Goal: Transaction & Acquisition: Purchase product/service

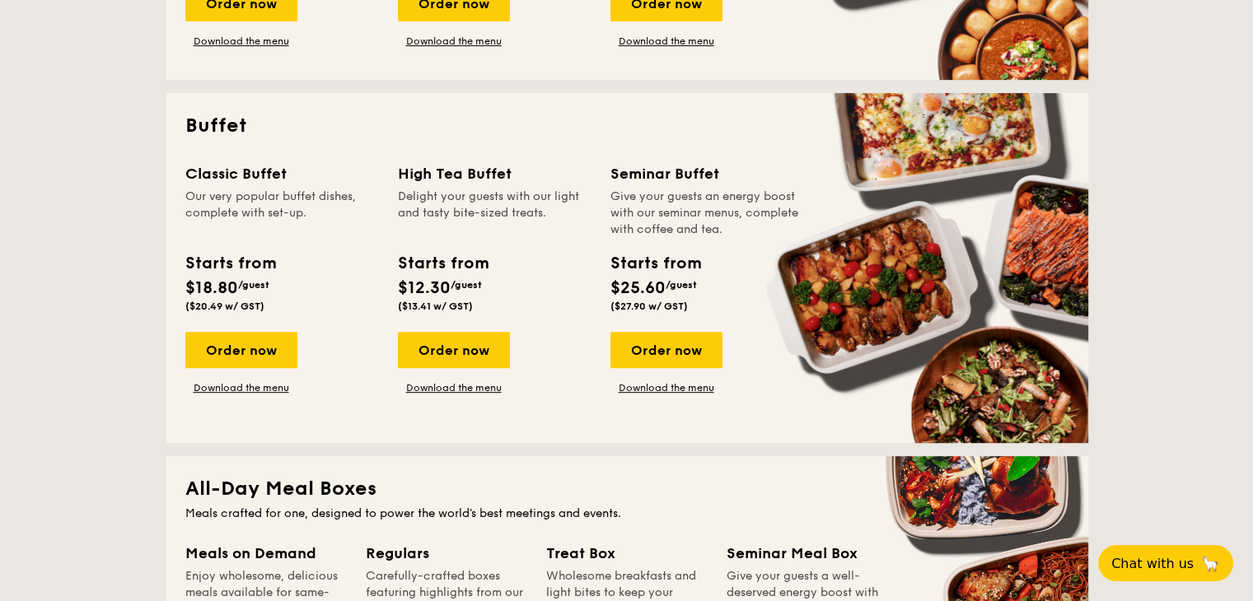
scroll to position [659, 0]
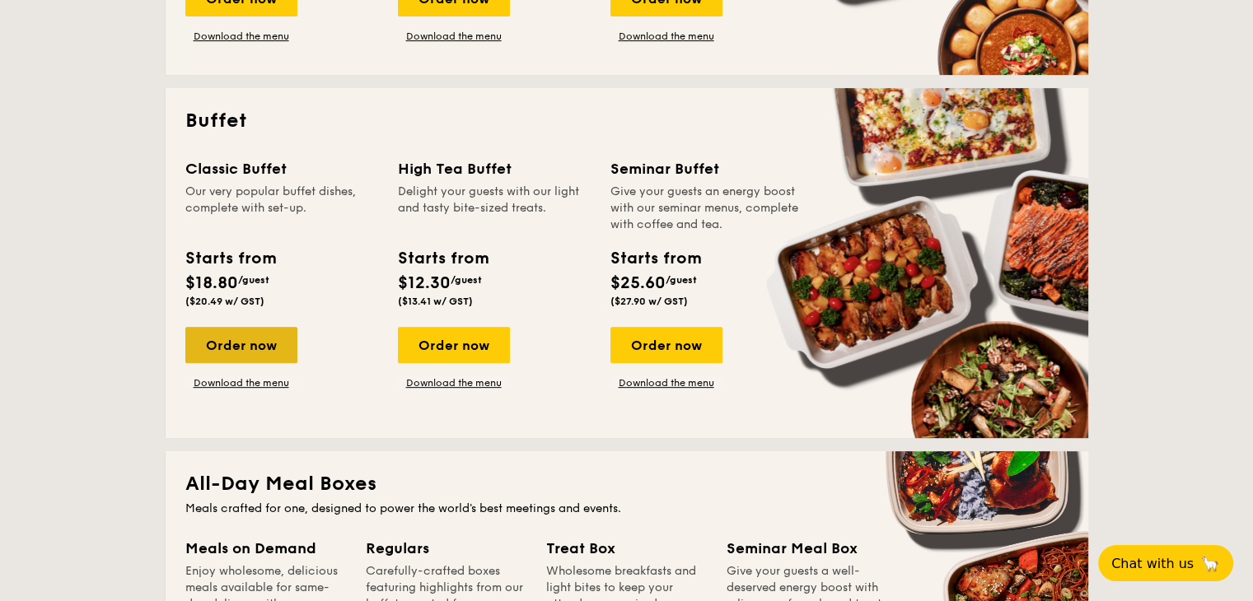
click at [243, 347] on div "Order now" at bounding box center [241, 345] width 112 height 36
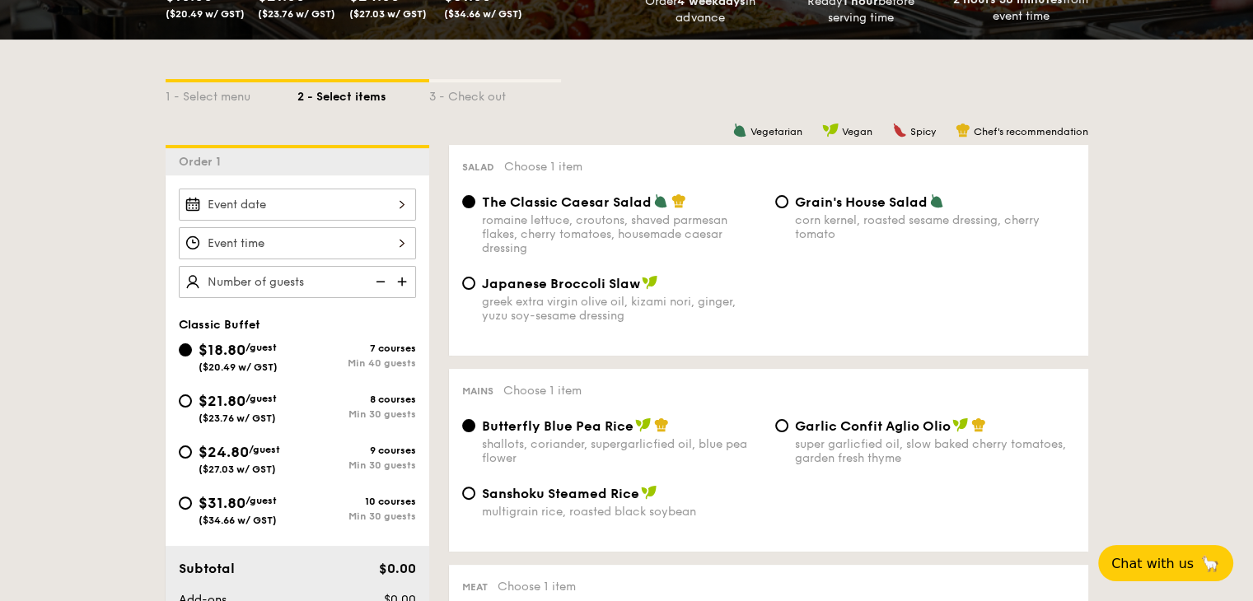
scroll to position [336, 0]
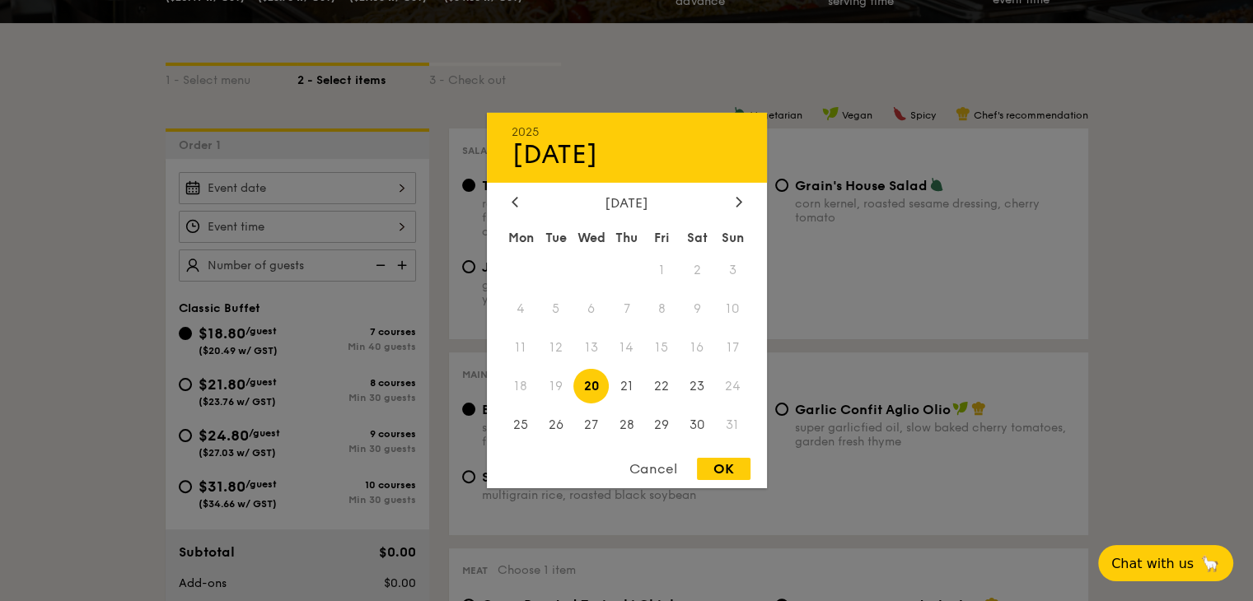
click at [315, 184] on div "2025 Aug [DATE] Tue Wed Thu Fri Sat Sun 1 2 3 4 5 6 7 8 9 10 11 12 13 14 15 16 …" at bounding box center [297, 188] width 237 height 32
click at [740, 198] on icon at bounding box center [737, 202] width 5 height 10
click at [632, 347] on span "18" at bounding box center [626, 347] width 35 height 35
click at [730, 472] on div "OK" at bounding box center [724, 469] width 54 height 22
type input "[DATE]"
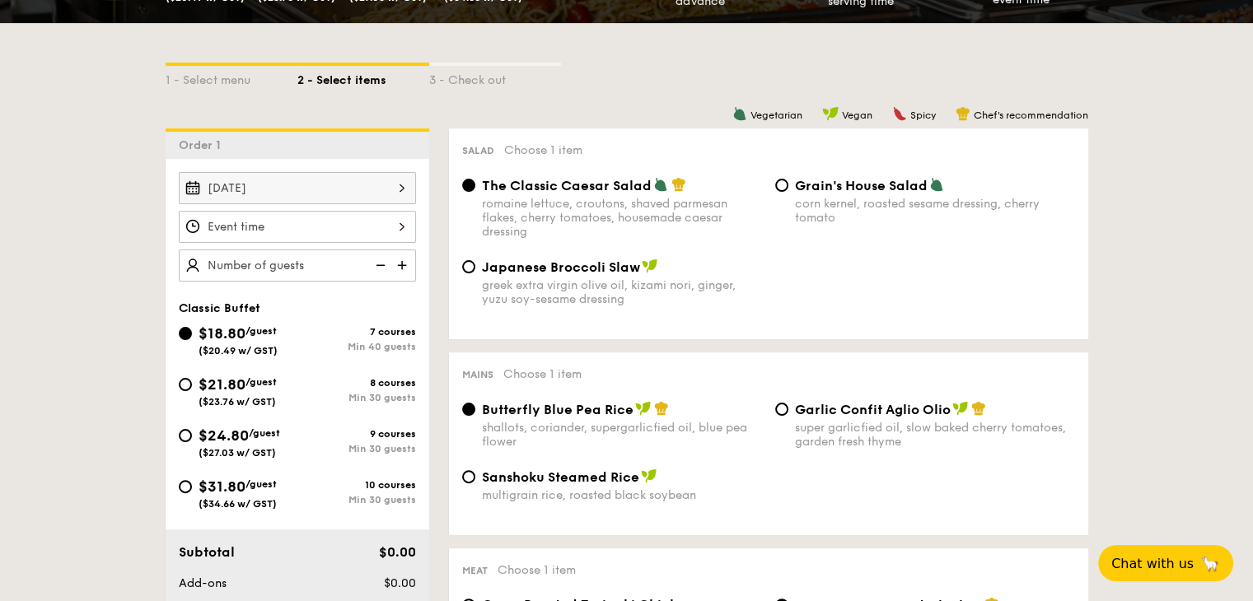
click at [258, 226] on div at bounding box center [297, 227] width 237 height 32
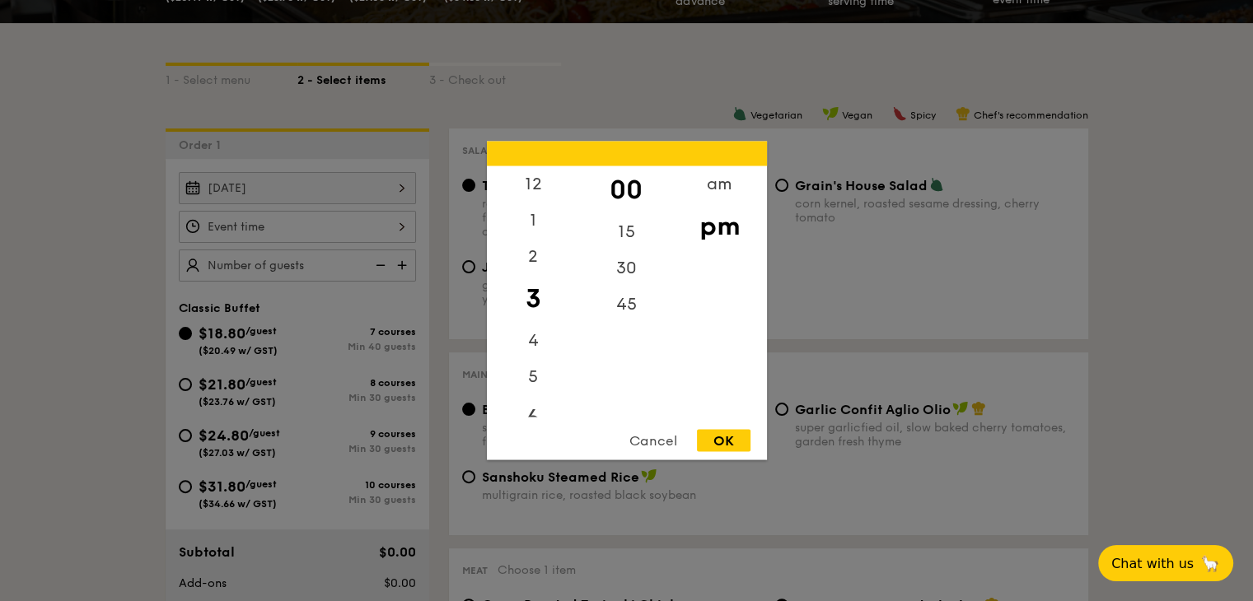
click at [532, 412] on div "6" at bounding box center [533, 419] width 93 height 48
click at [627, 264] on div "30" at bounding box center [626, 274] width 93 height 48
click at [711, 444] on div "OK" at bounding box center [724, 441] width 54 height 22
type input "6:30PM"
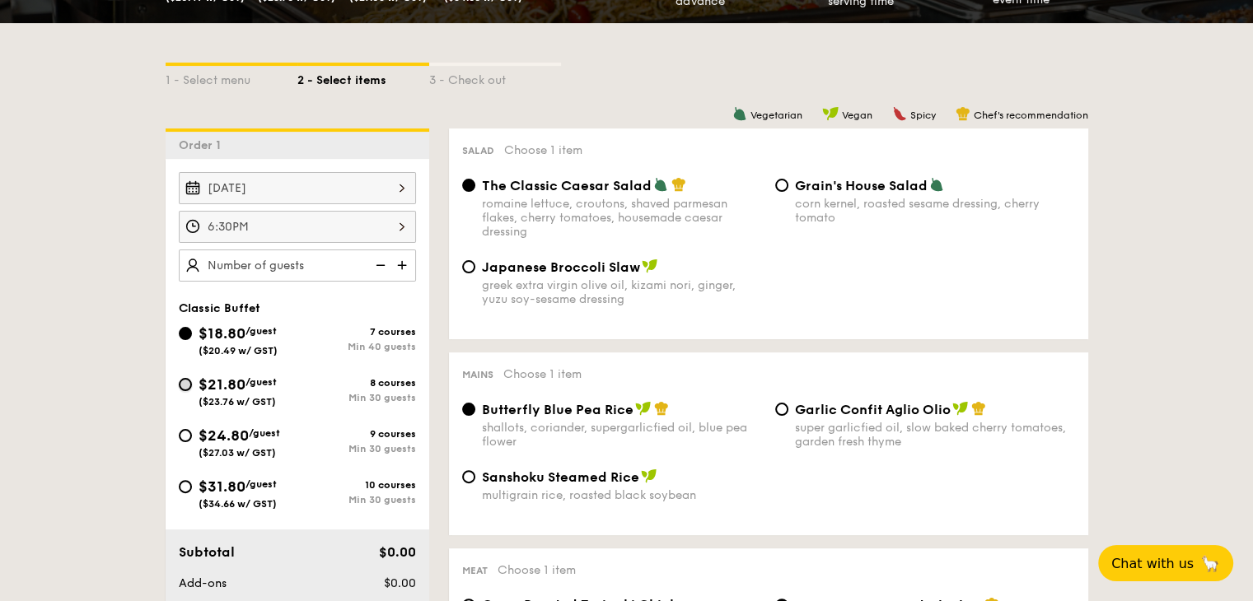
click at [188, 381] on input "$21.80 /guest ($23.76 w/ GST) 8 courses Min 30 guests" at bounding box center [185, 384] width 13 height 13
radio input "true"
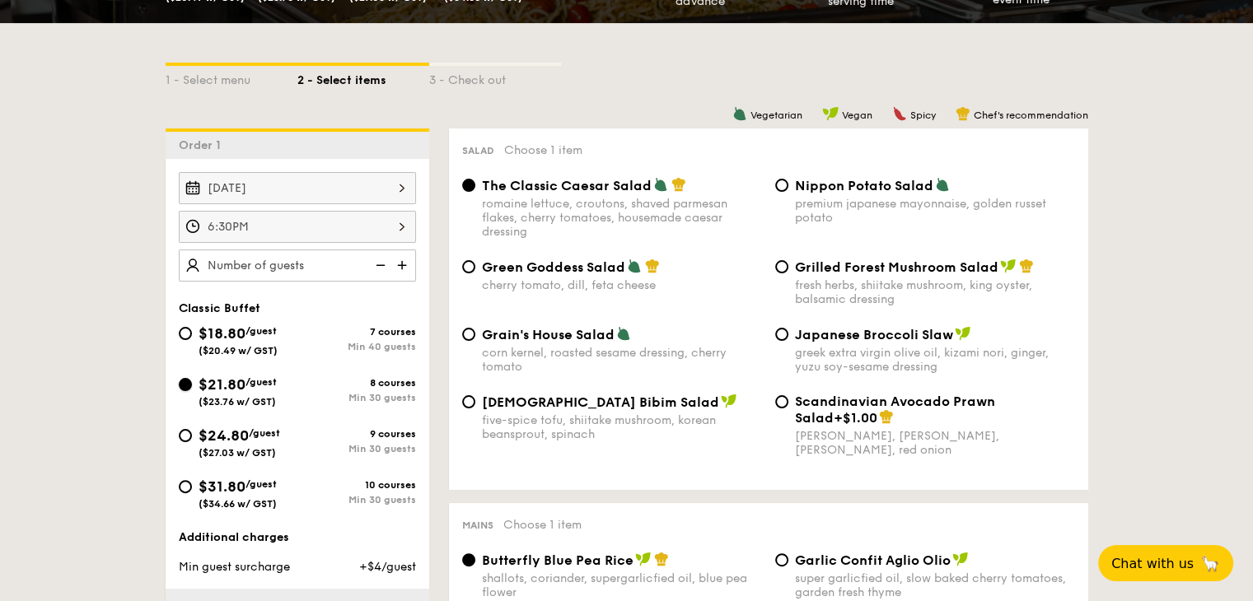
radio input "true"
click at [402, 261] on img at bounding box center [403, 265] width 25 height 31
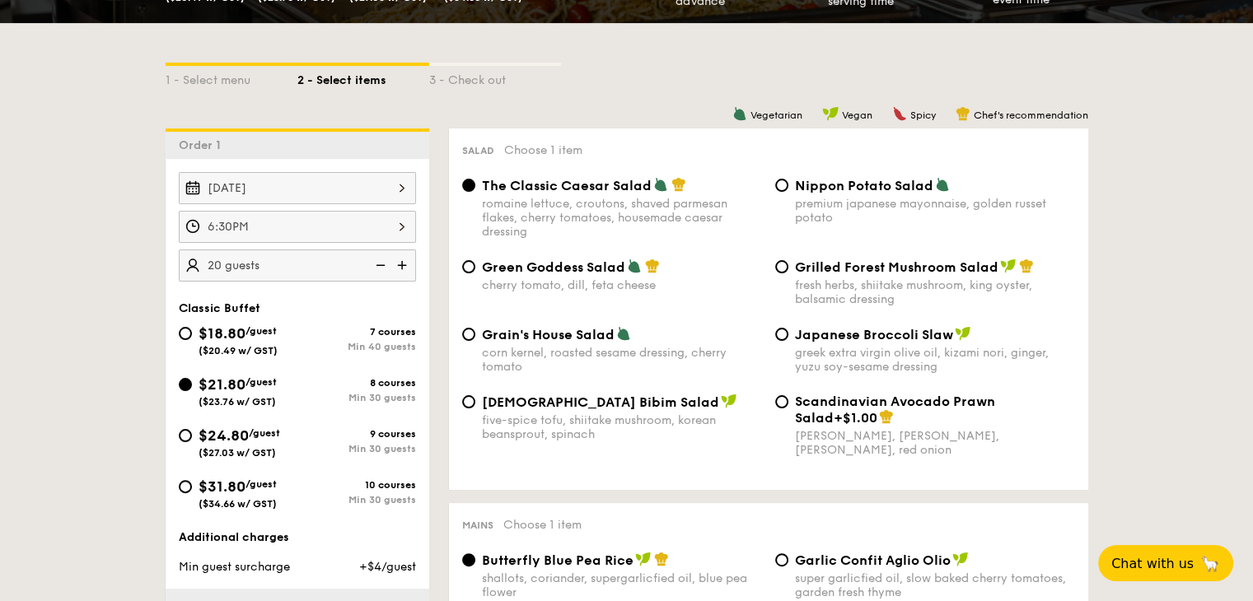
click at [402, 261] on img at bounding box center [403, 265] width 25 height 31
type input "30 guests"
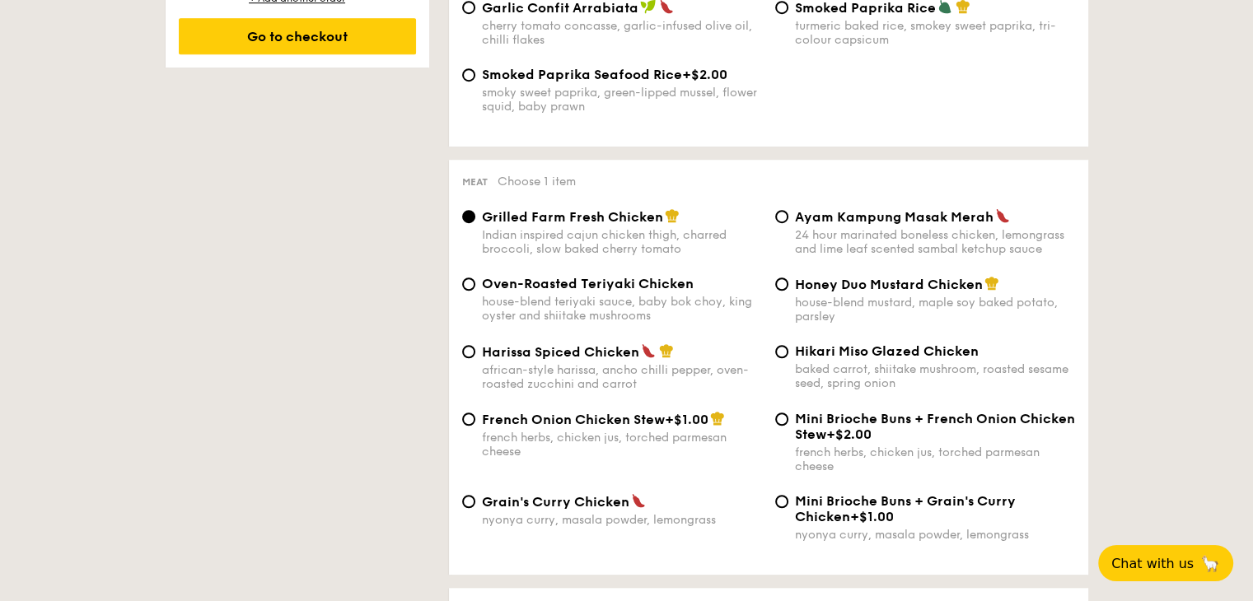
scroll to position [1094, 0]
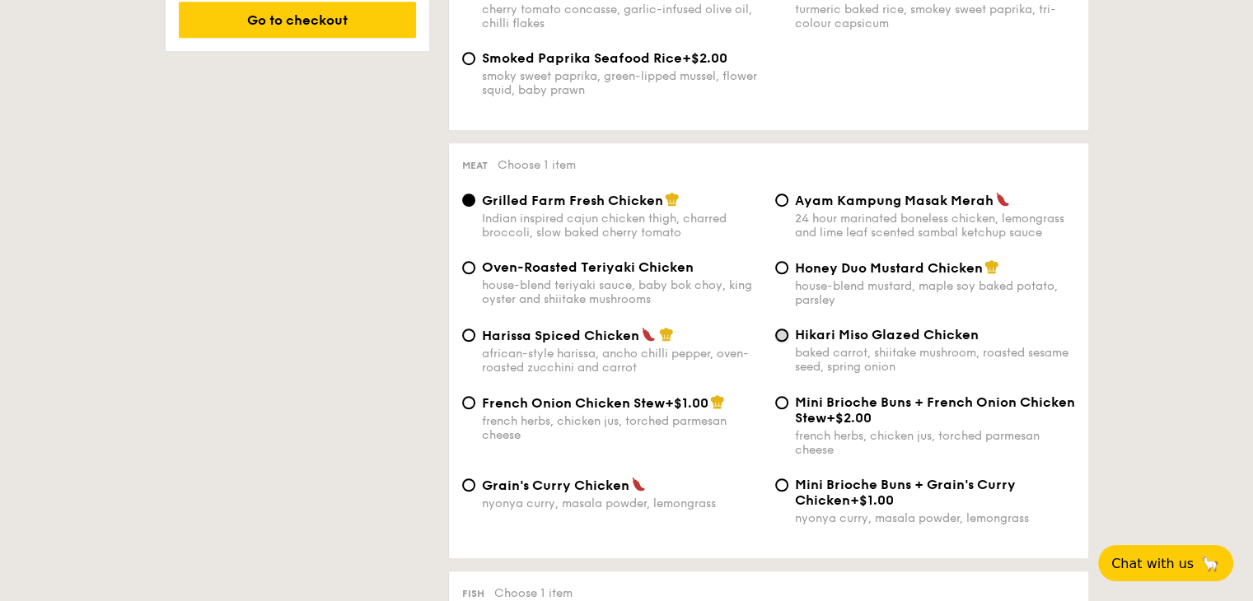
click at [785, 342] on input "Hikari Miso Glazed Chicken baked carrot, shiitake mushroom, roasted sesame seed…" at bounding box center [781, 335] width 13 height 13
radio input "true"
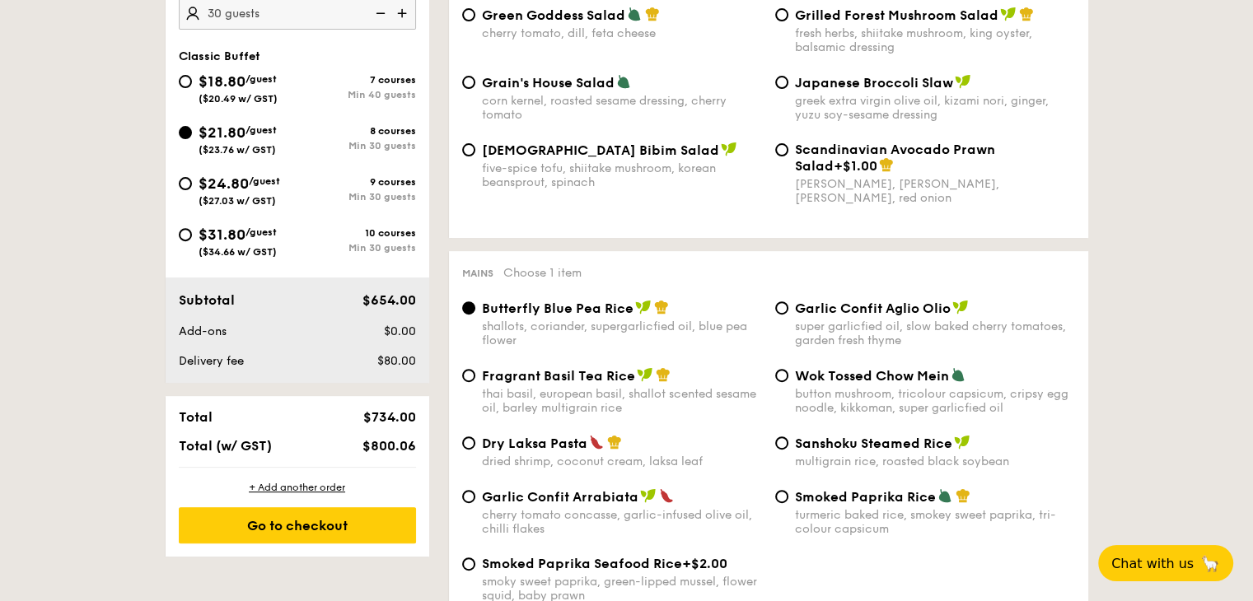
scroll to position [577, 0]
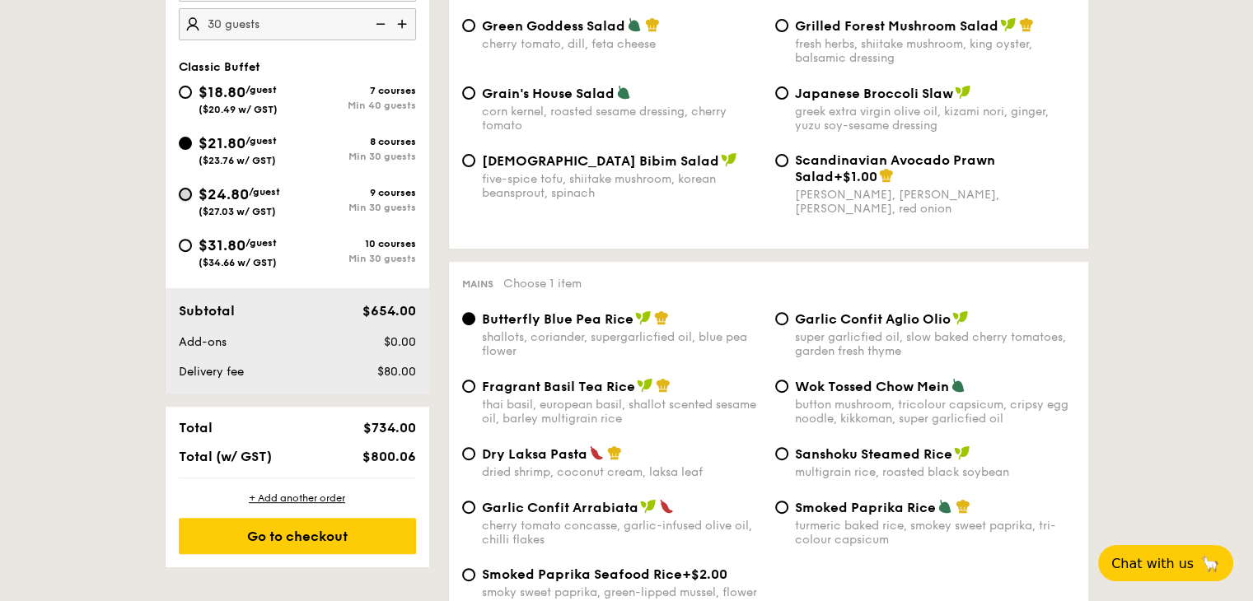
click at [185, 190] on input "$24.80 /guest ($27.03 w/ GST) 9 courses Min 30 guests" at bounding box center [185, 194] width 13 height 13
radio input "true"
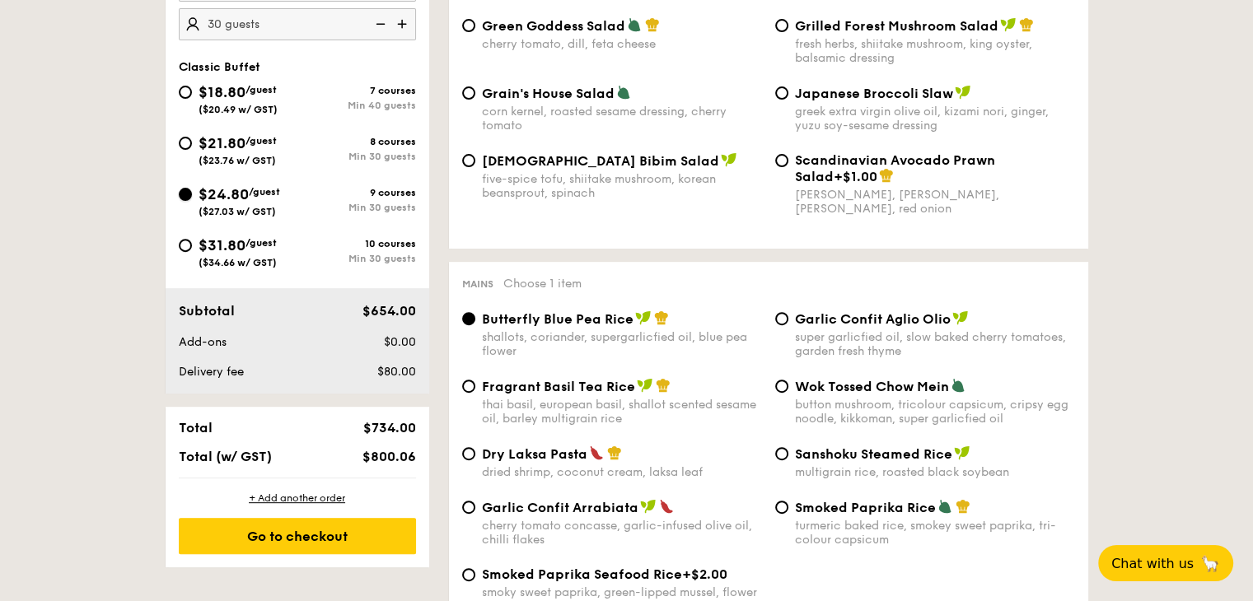
radio input "true"
radio input "false"
radio input "true"
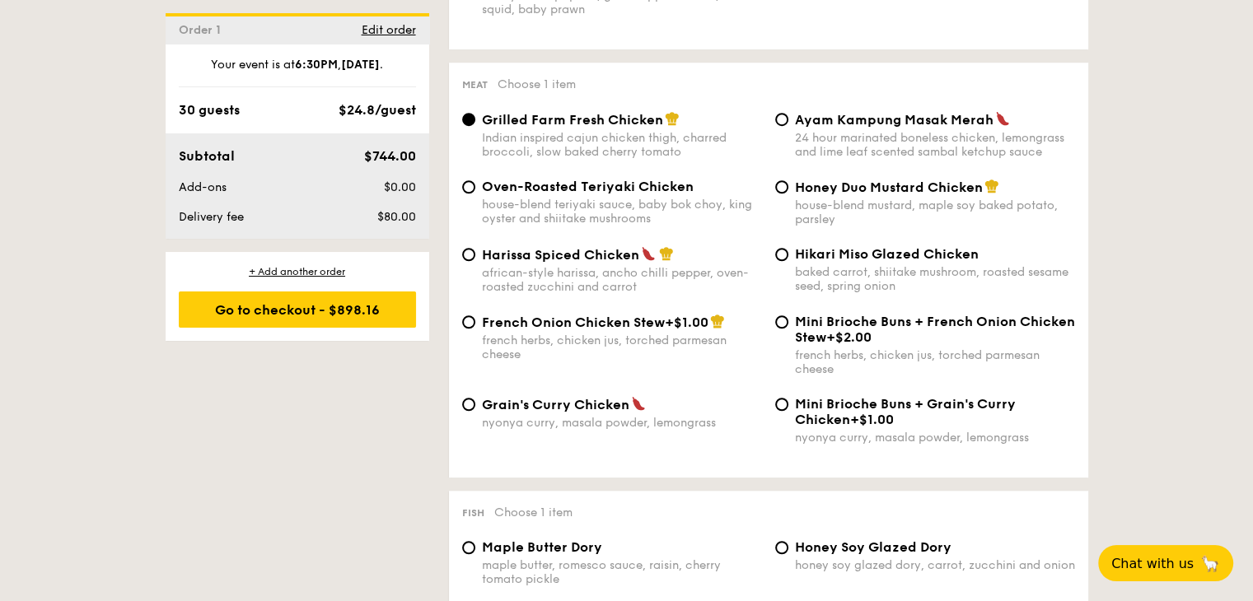
scroll to position [1192, 0]
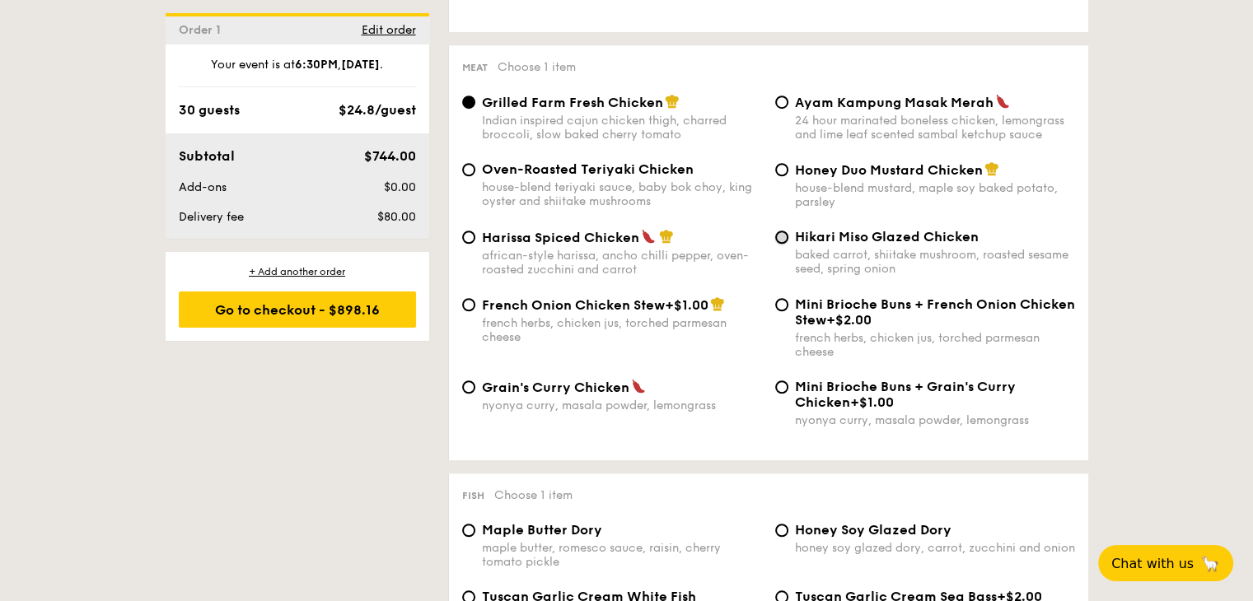
click at [781, 244] on input "Hikari Miso Glazed Chicken baked carrot, shiitake mushroom, roasted sesame seed…" at bounding box center [781, 237] width 13 height 13
radio input "true"
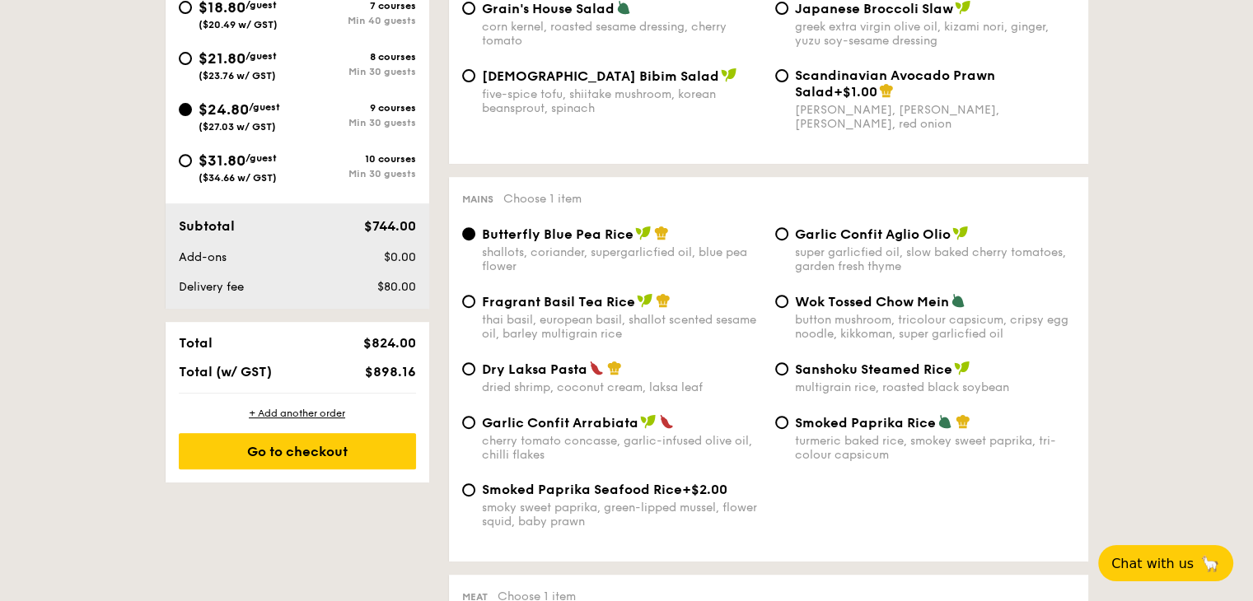
scroll to position [604, 0]
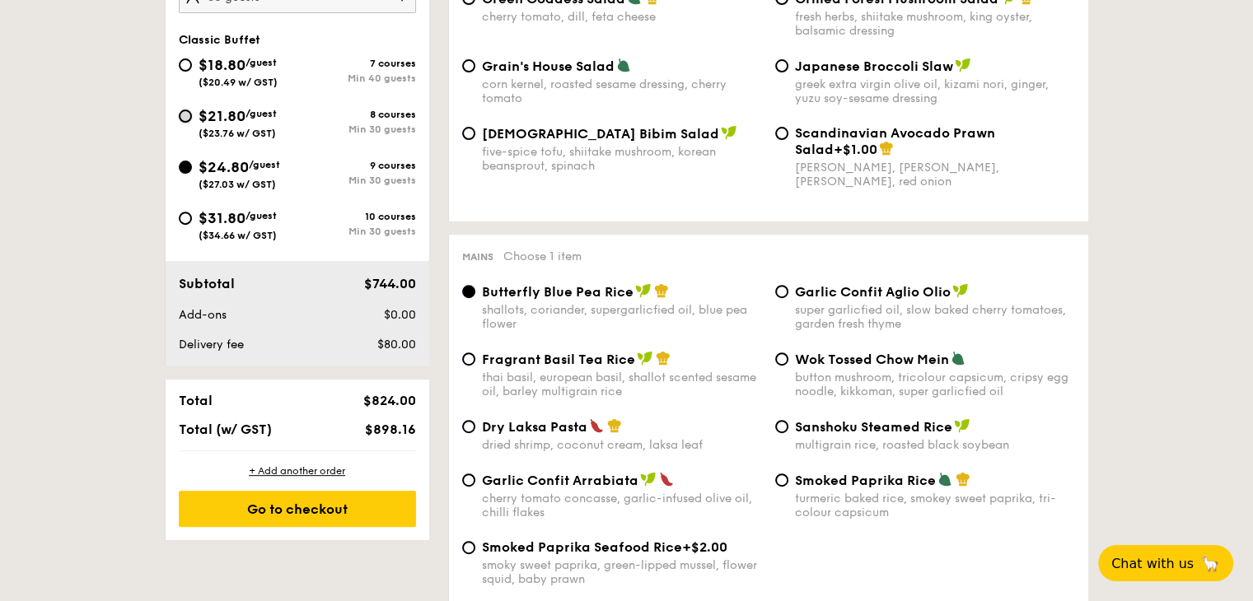
click at [183, 113] on input "$21.80 /guest ($23.76 w/ GST) 8 courses Min 30 guests" at bounding box center [185, 116] width 13 height 13
radio input "true"
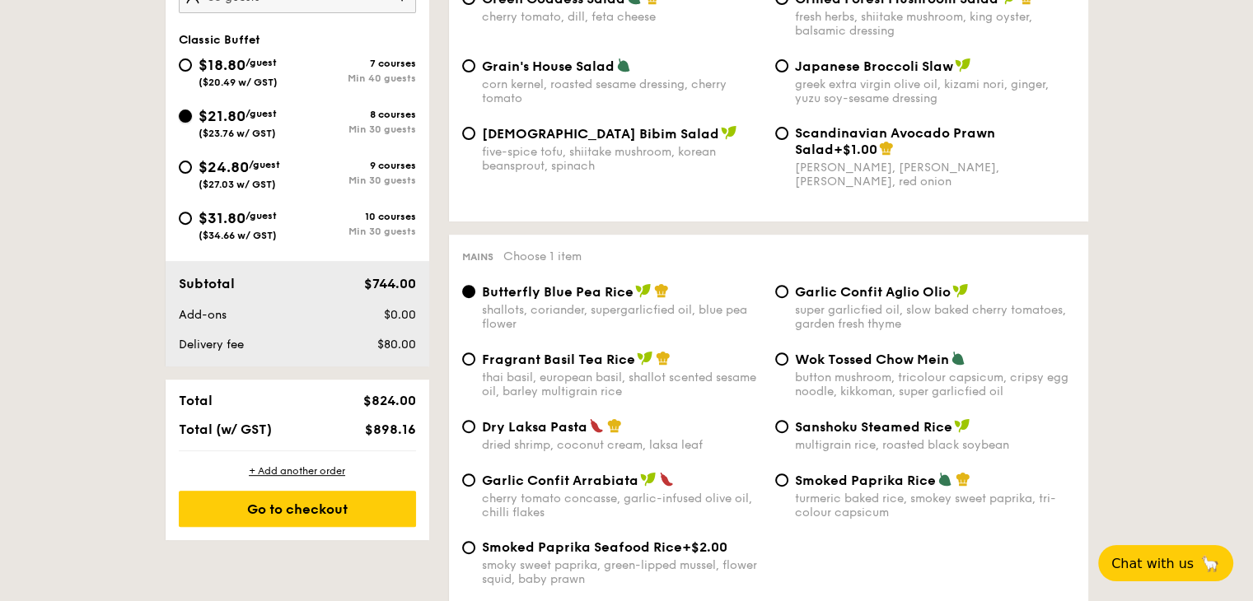
radio input "true"
radio input "false"
radio input "true"
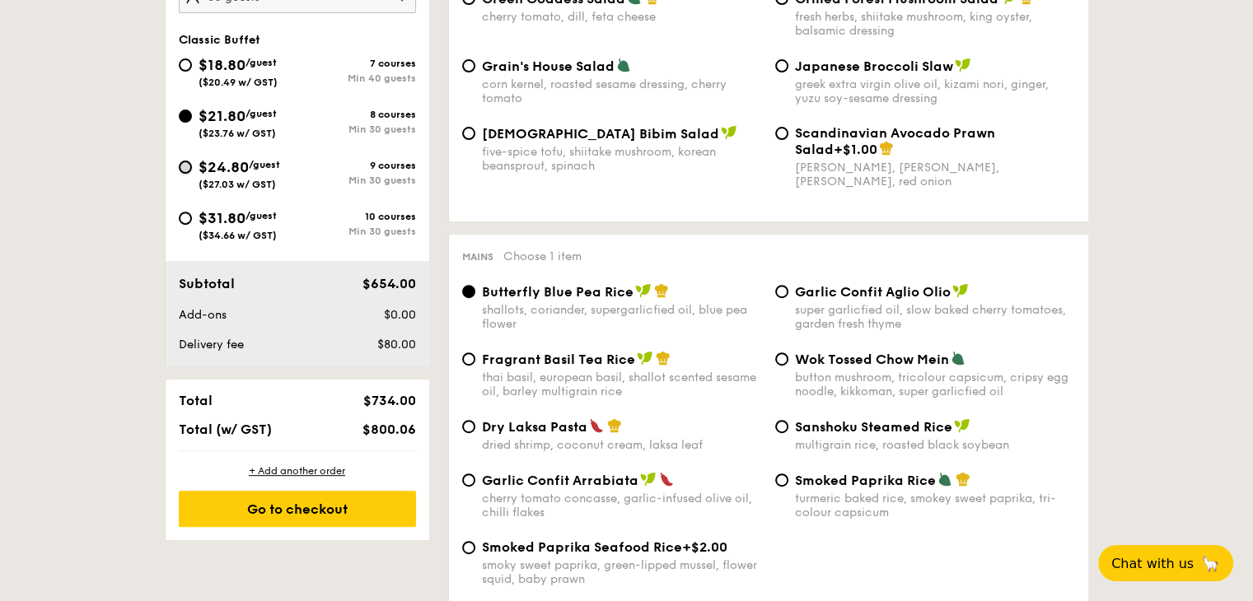
click at [185, 166] on input "$24.80 /guest ($27.03 w/ GST) 9 courses Min 30 guests" at bounding box center [185, 167] width 13 height 13
radio input "true"
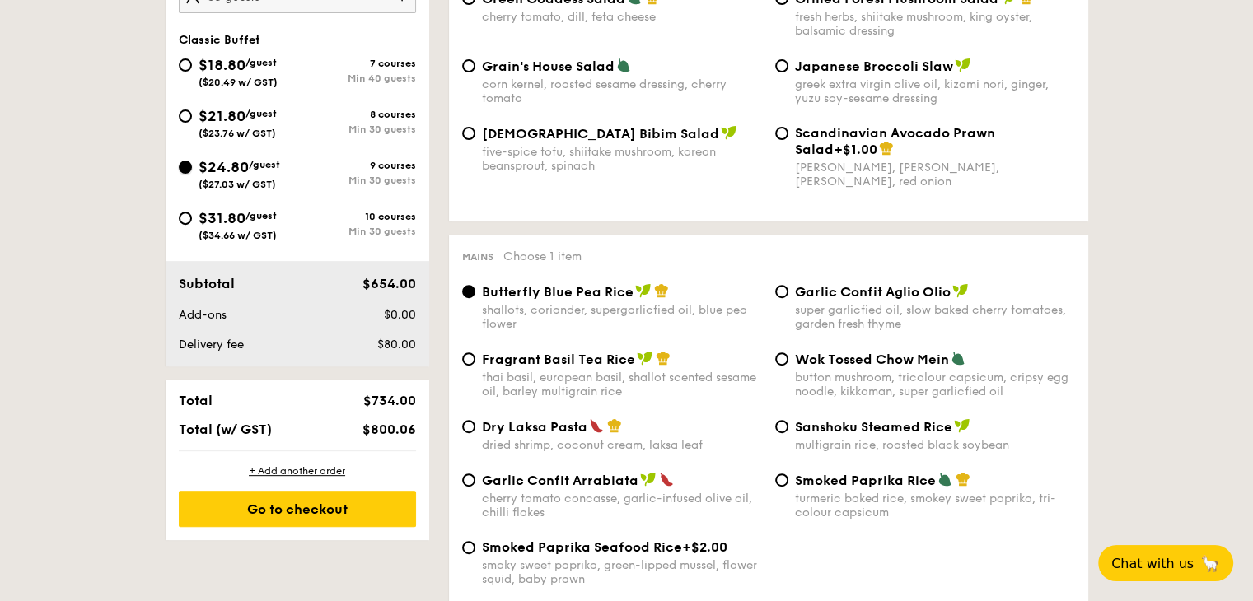
radio input "true"
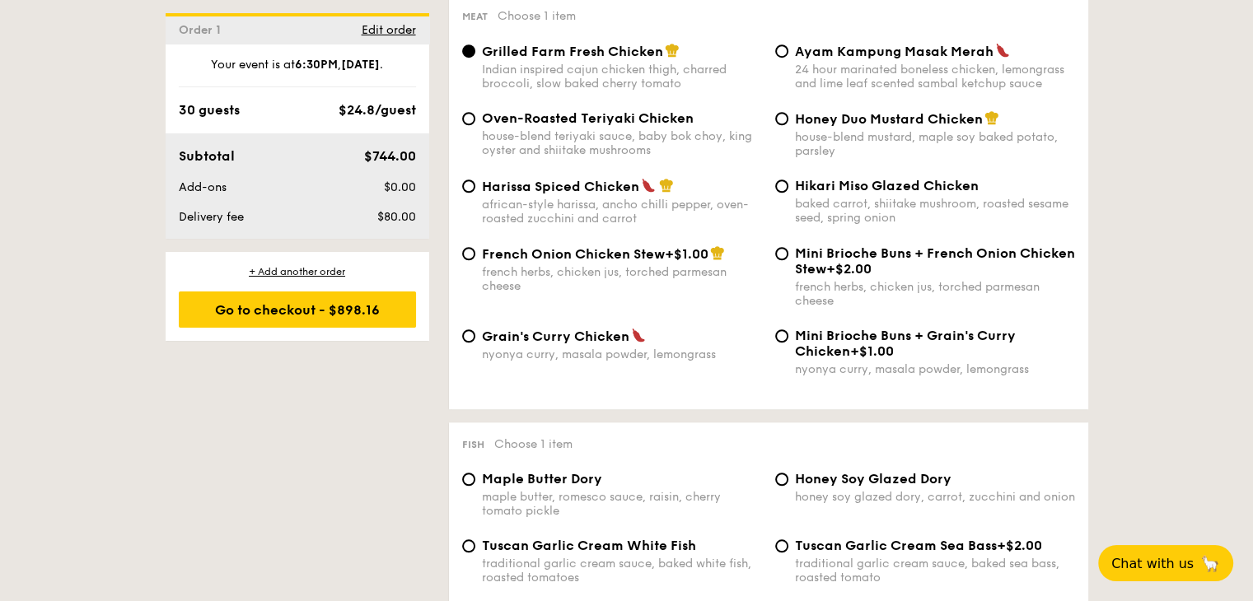
scroll to position [1015, 0]
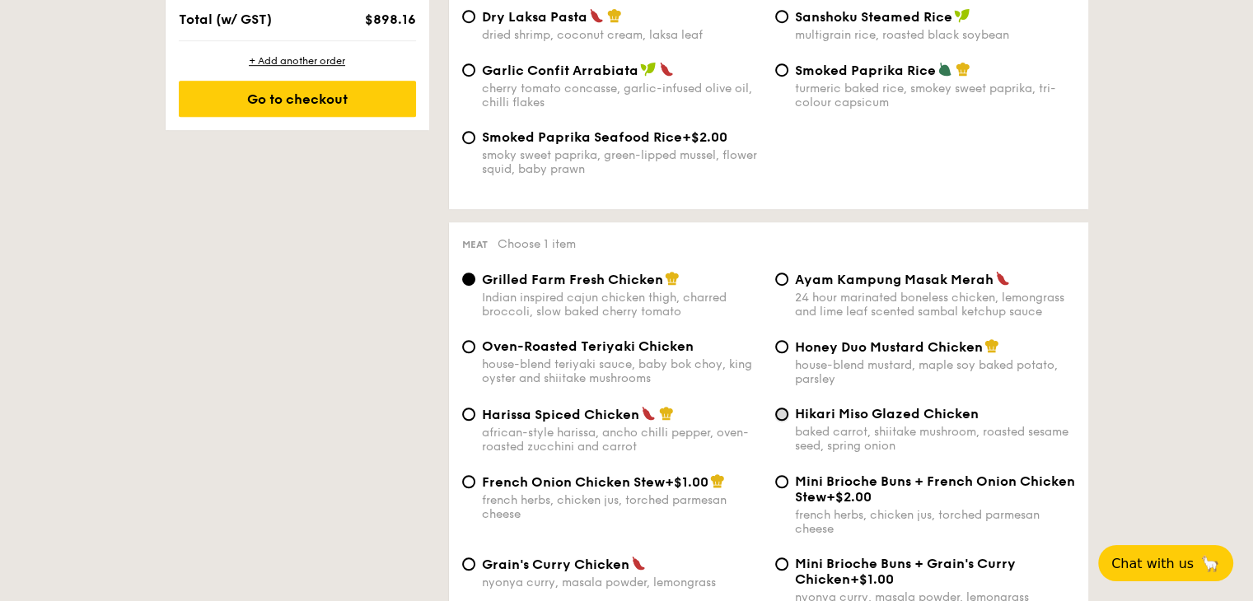
click at [782, 421] on input "Hikari Miso Glazed Chicken baked carrot, shiitake mushroom, roasted sesame seed…" at bounding box center [781, 414] width 13 height 13
radio input "true"
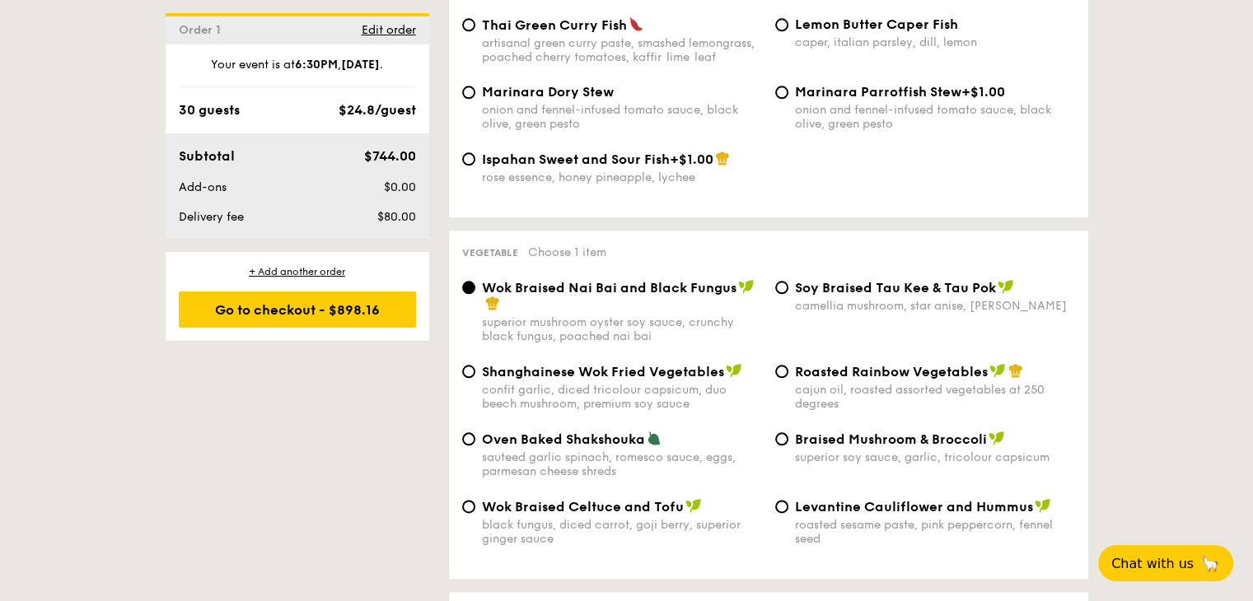
scroll to position [1963, 0]
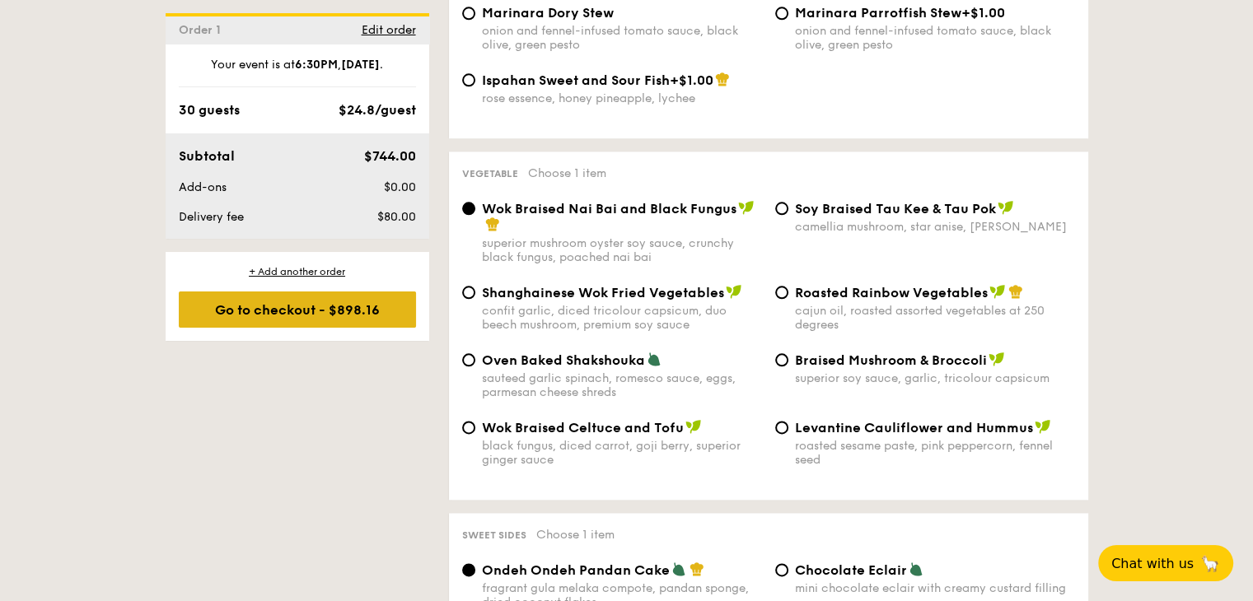
click at [290, 316] on div "Go to checkout - $898.16" at bounding box center [297, 310] width 237 height 36
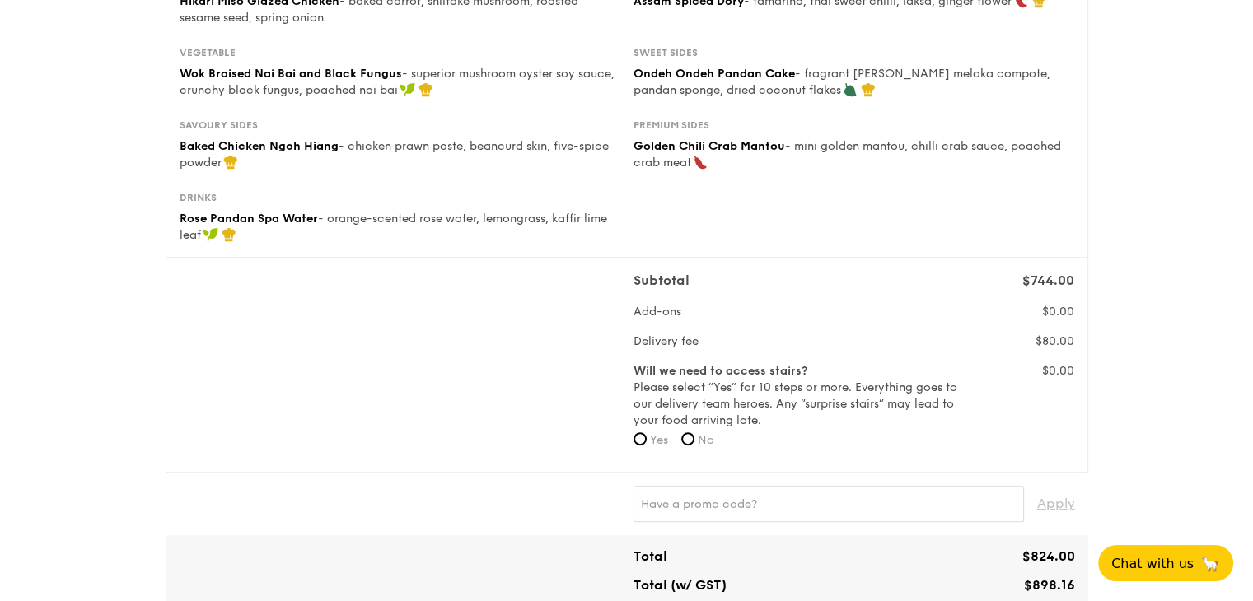
scroll to position [366, 0]
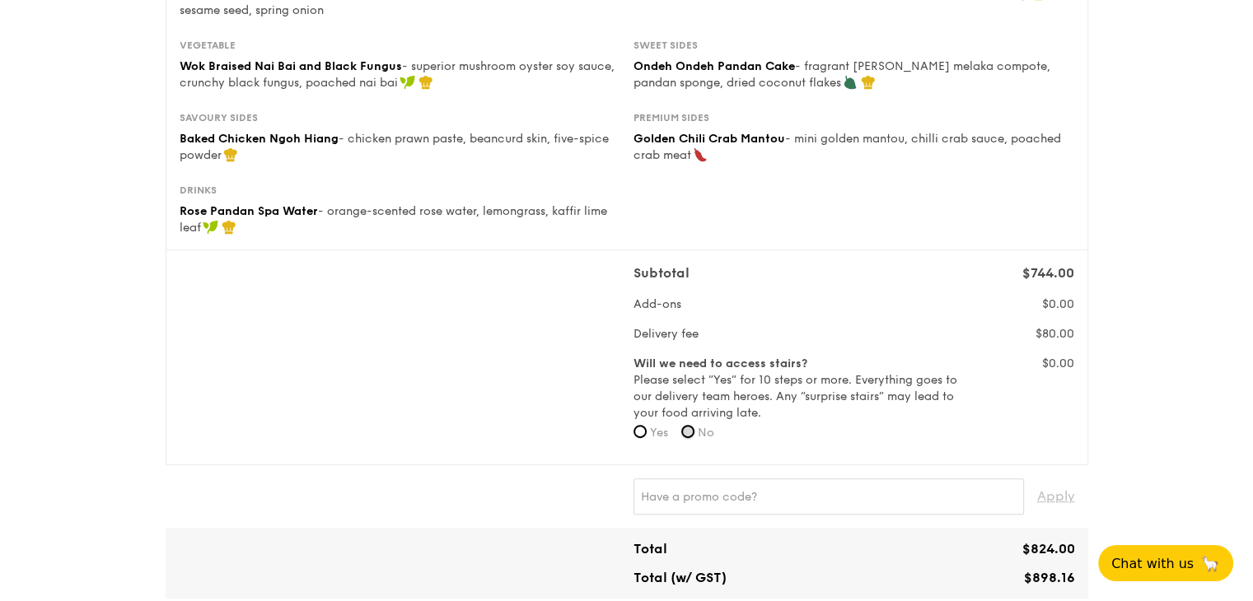
click at [692, 433] on input "No" at bounding box center [687, 431] width 13 height 13
radio input "true"
click at [661, 492] on input "text" at bounding box center [828, 496] width 390 height 36
click at [1146, 393] on div "1 - Select menu 2 - Select items 3 - Check out Classic Buffet $24.80 /guest ($2…" at bounding box center [626, 592] width 1253 height 1917
click at [1056, 499] on span "Apply" at bounding box center [1056, 496] width 38 height 36
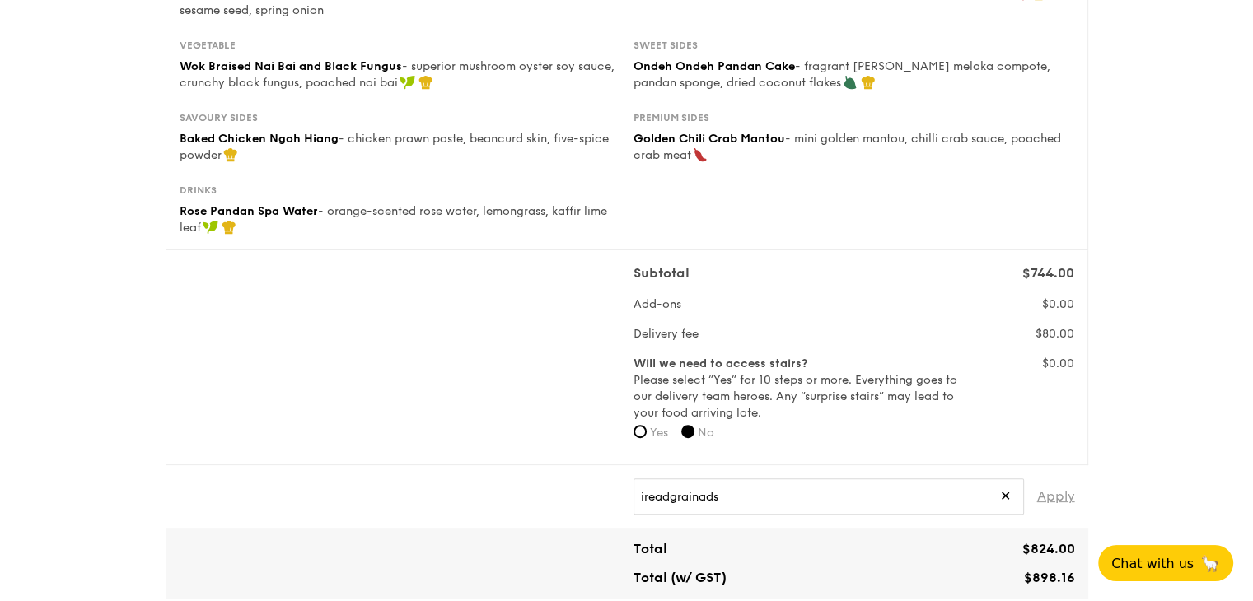
type input "IREADGRAINADS"
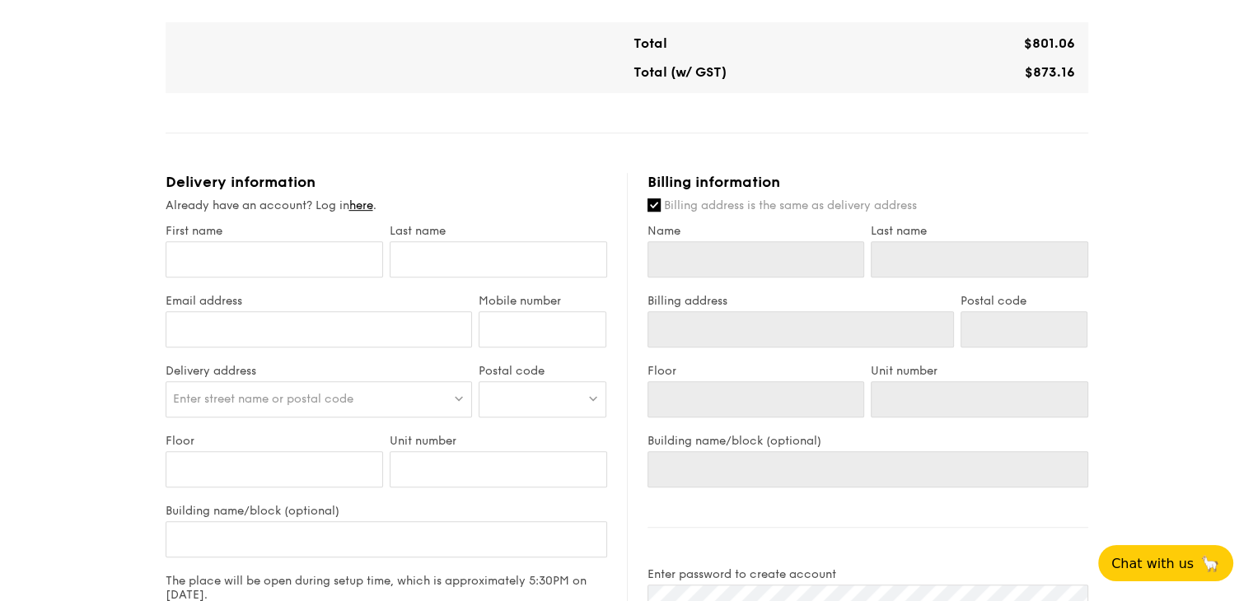
scroll to position [887, 0]
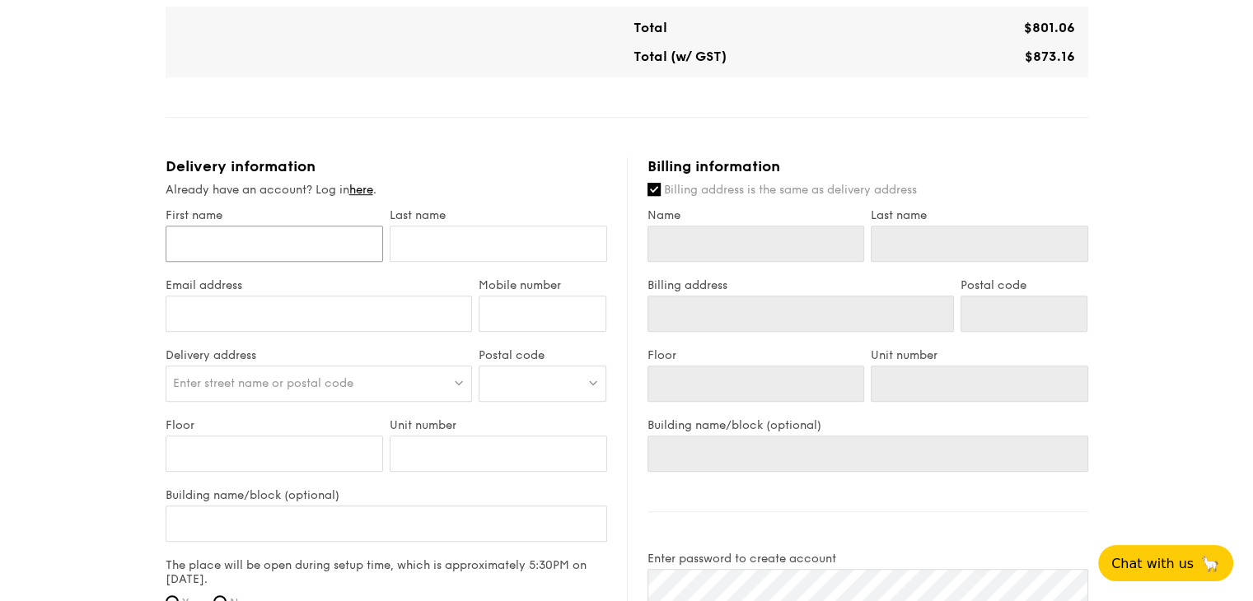
click at [212, 241] on input "First name" at bounding box center [274, 244] width 217 height 36
type input "M"
type input "Mi"
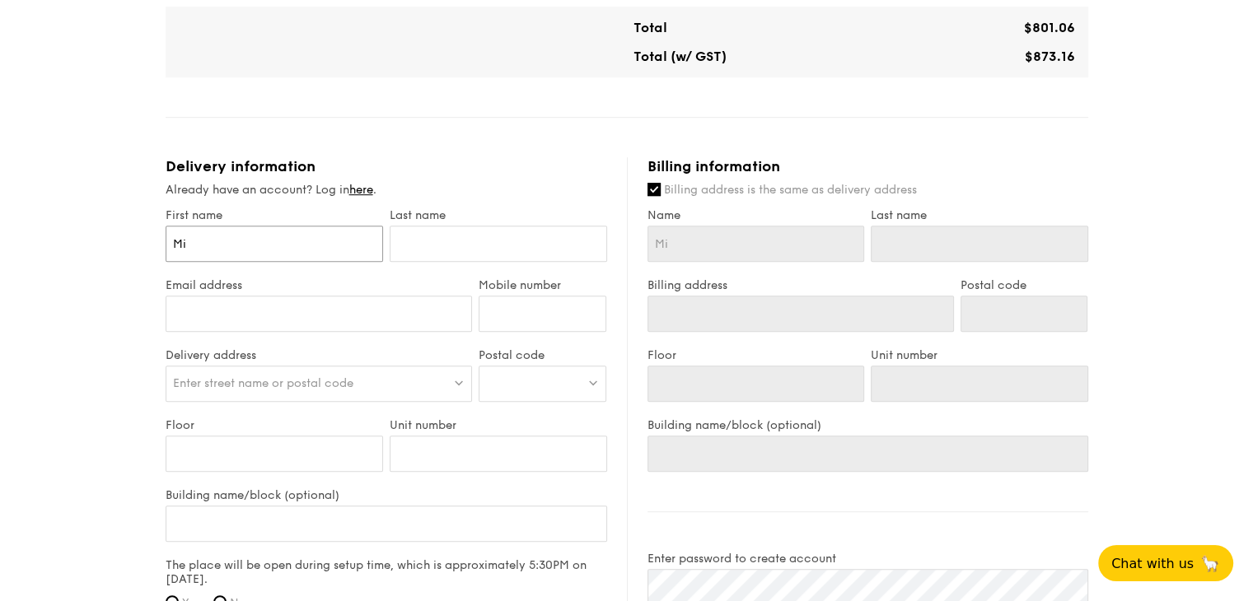
type input "Min"
type input "Min L"
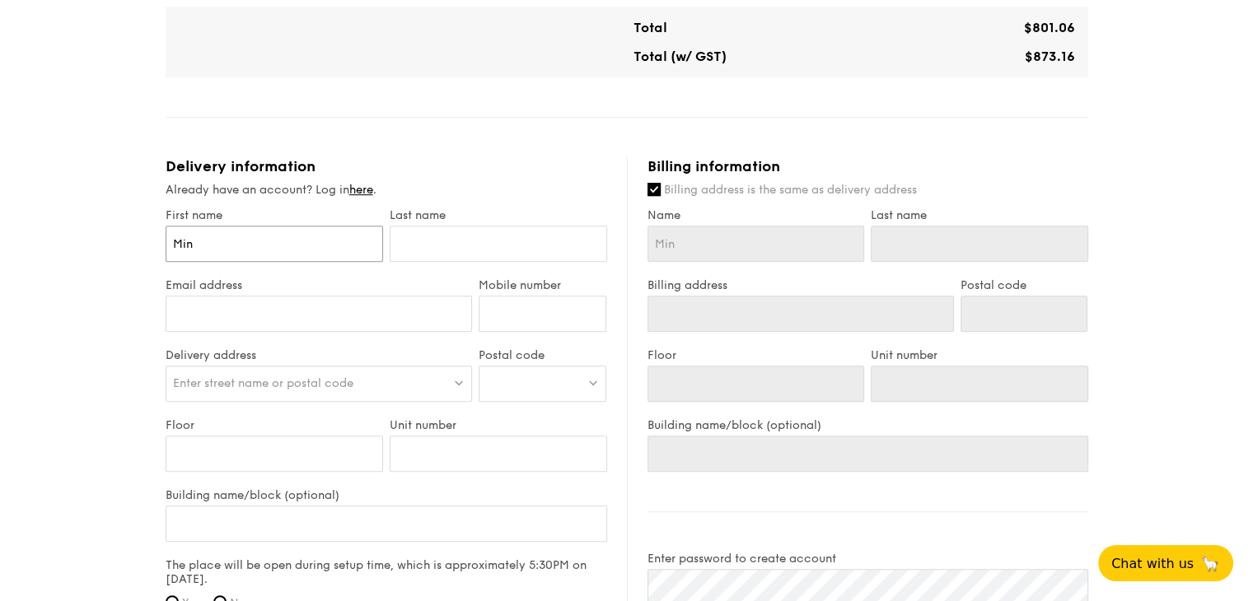
type input "Min L"
type input "[PERSON_NAME]"
click at [493, 243] on input "text" at bounding box center [498, 244] width 217 height 36
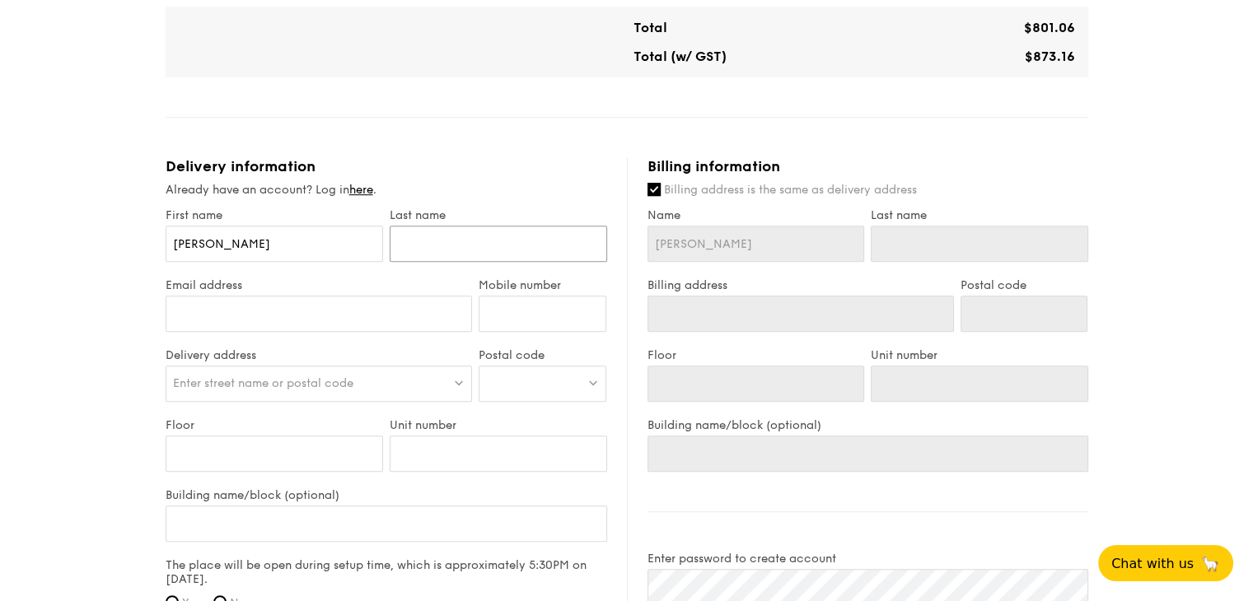
type input "Y"
type input "Ye"
type input "Yea"
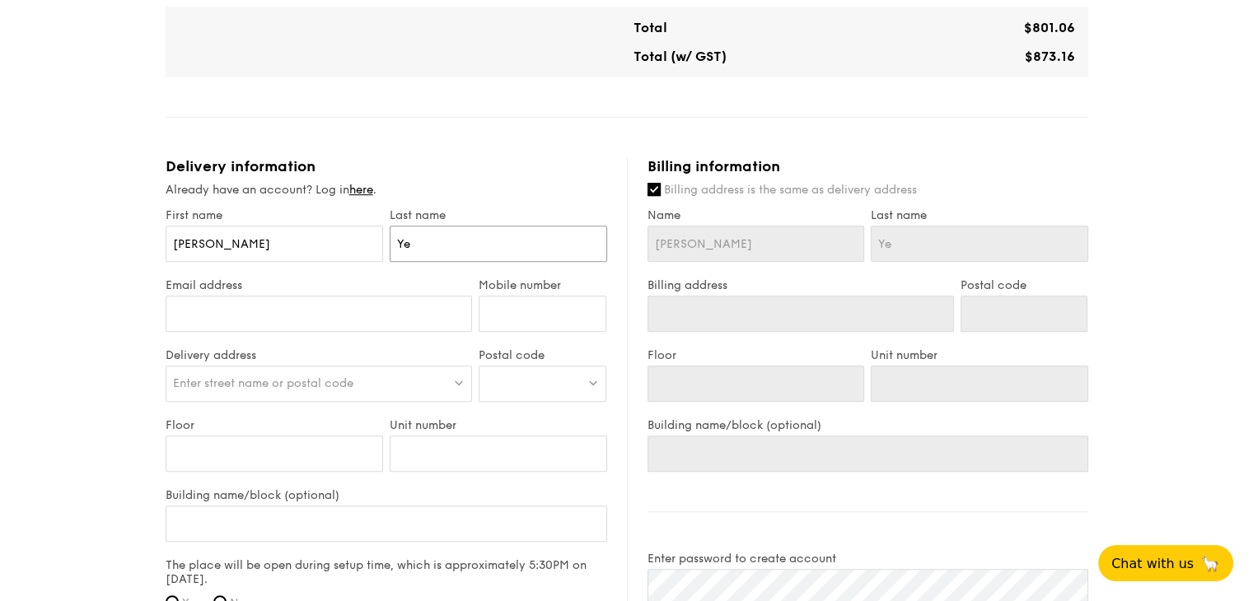
type input "Yea"
type input "Yeap"
click at [178, 316] on input "Email address" at bounding box center [319, 314] width 307 height 36
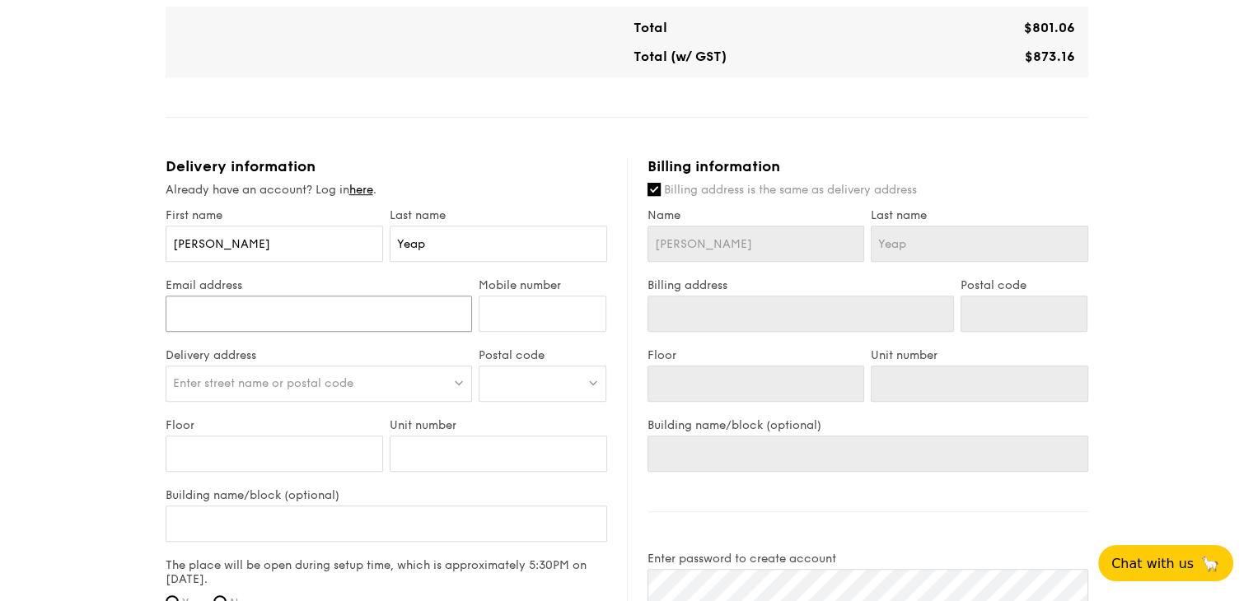
type input "[EMAIL_ADDRESS][DOMAIN_NAME]"
type input "92966717"
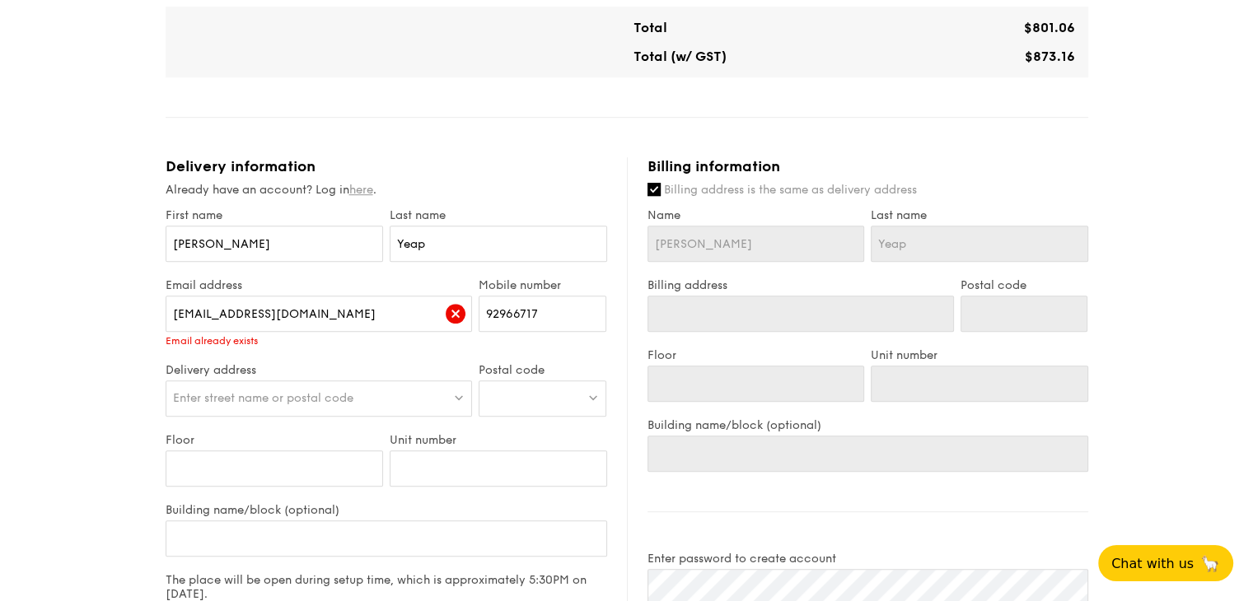
click at [373, 193] on link "here" at bounding box center [361, 190] width 24 height 14
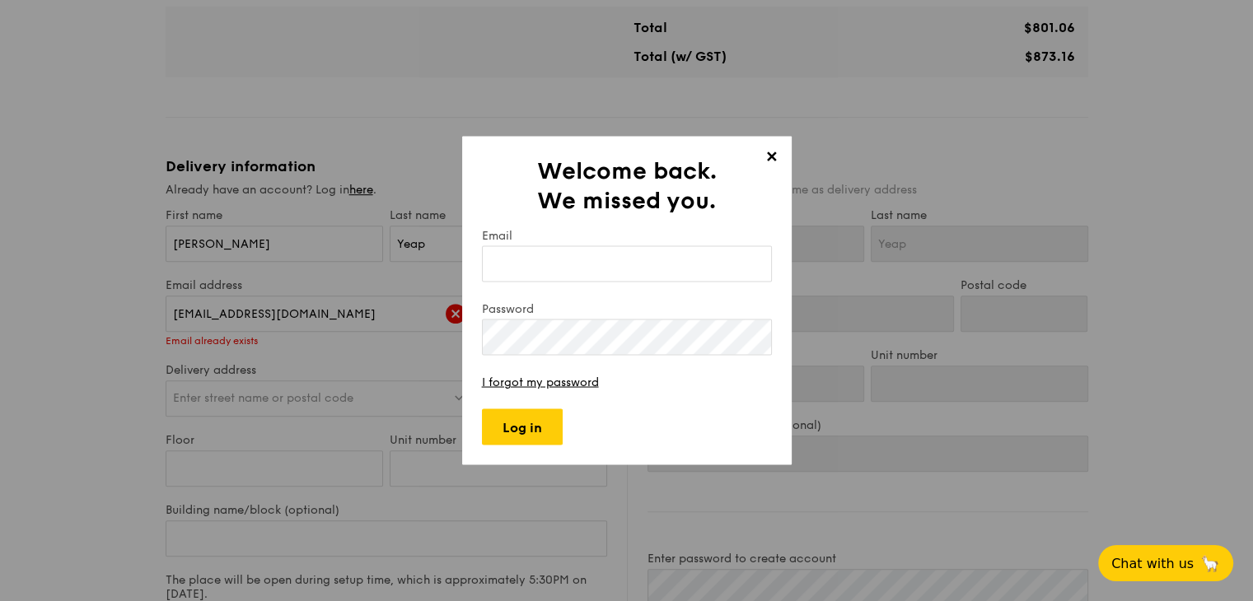
click at [576, 268] on input "Email" at bounding box center [627, 264] width 290 height 36
type input "[EMAIL_ADDRESS][DOMAIN_NAME]"
click at [511, 429] on input "Log in" at bounding box center [522, 427] width 81 height 36
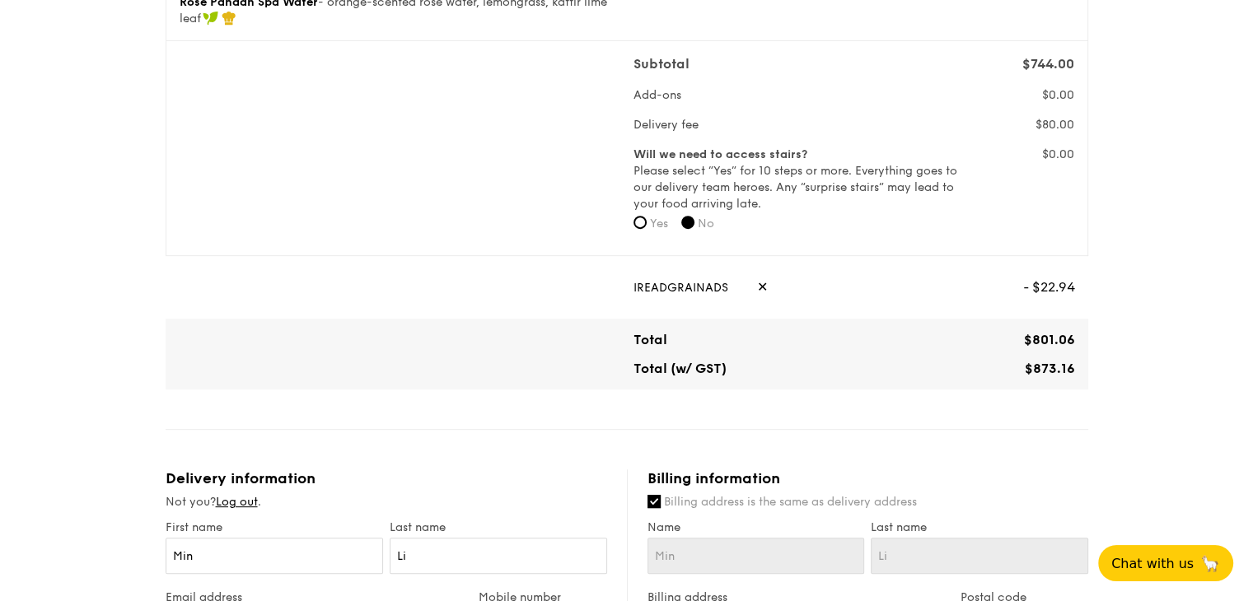
type input "[STREET_ADDRESS][PERSON_NAME]"
type input "140133"
type input "11"
type input "02"
type input "[STREET_ADDRESS][PERSON_NAME]"
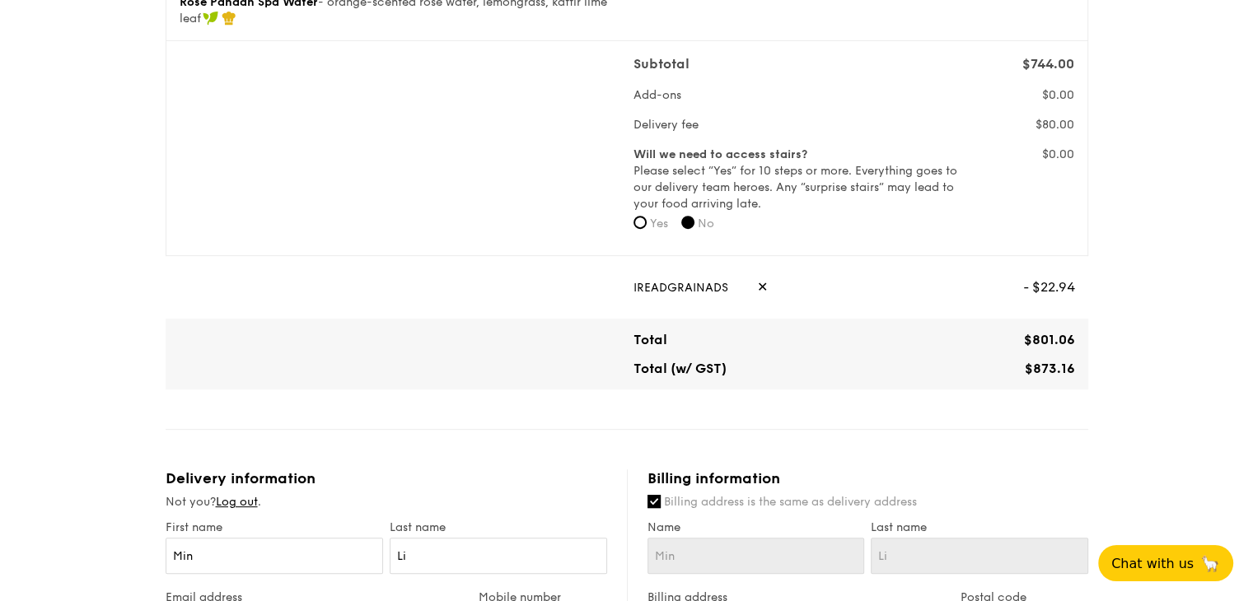
type input "140133"
type input "11"
type input "02"
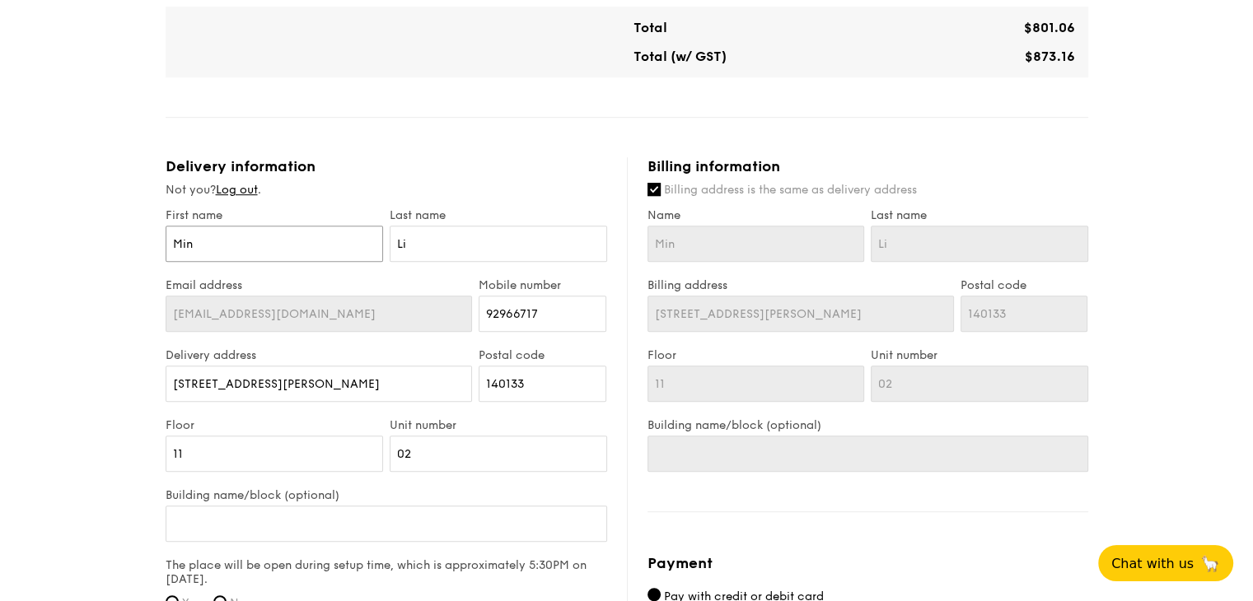
click at [287, 239] on input "Min" at bounding box center [274, 244] width 217 height 36
type input "Min"
type input "Min L"
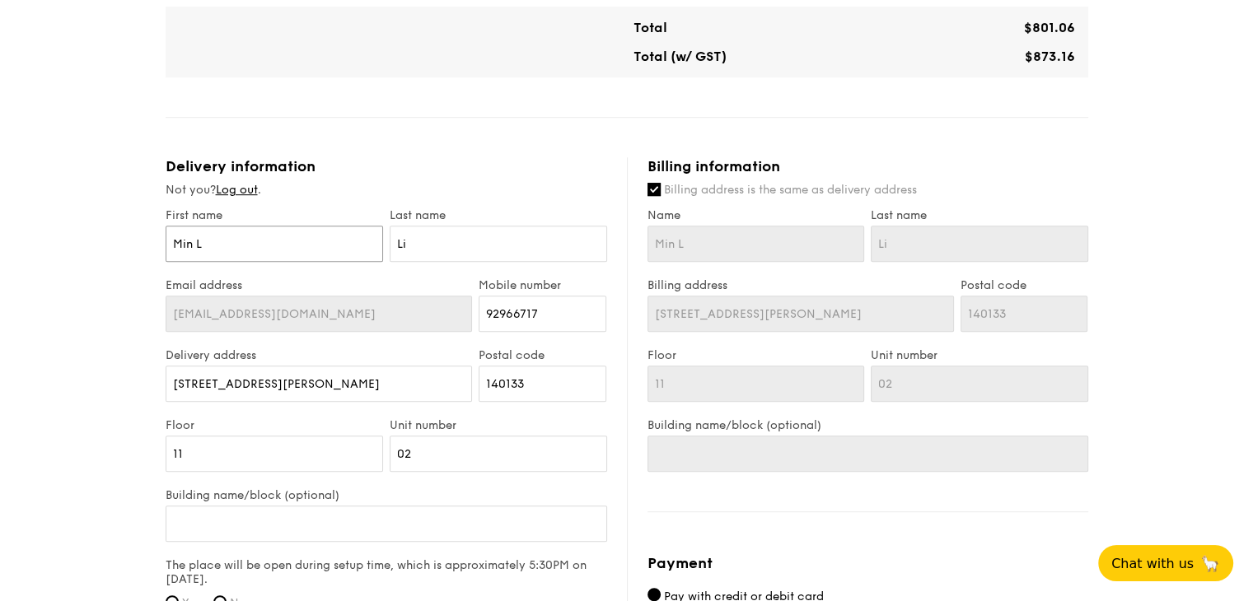
type input "[PERSON_NAME]"
drag, startPoint x: 408, startPoint y: 236, endPoint x: 390, endPoint y: 241, distance: 18.8
click at [390, 241] on input "Li" at bounding box center [498, 244] width 217 height 36
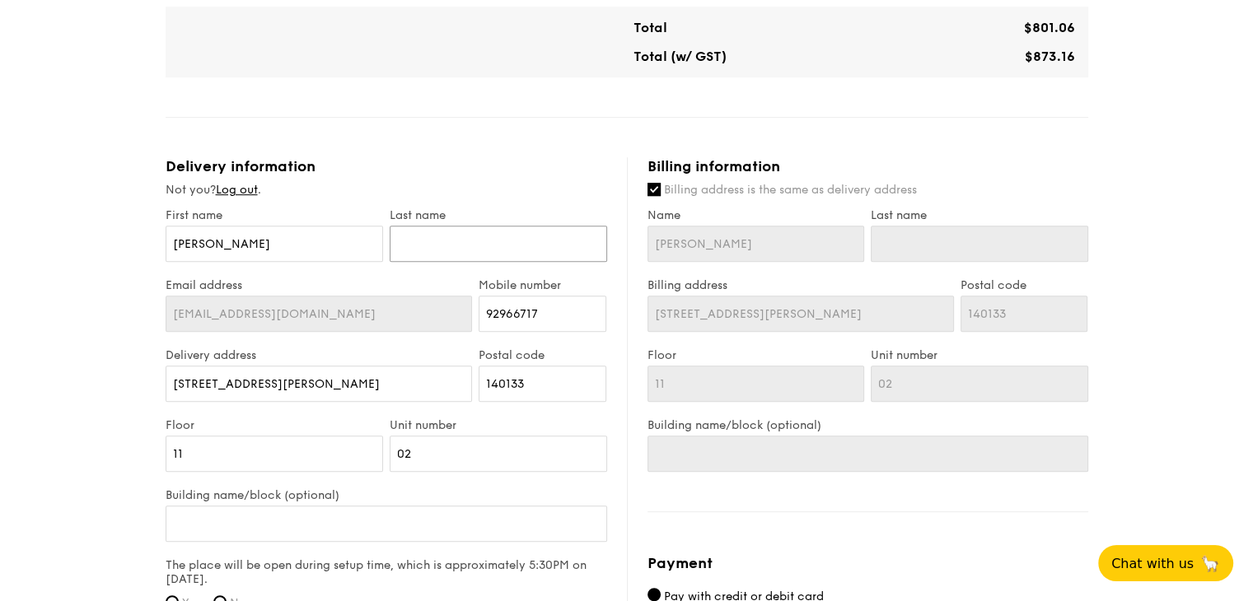
type input "Y"
type input "Ye"
type input "Yea"
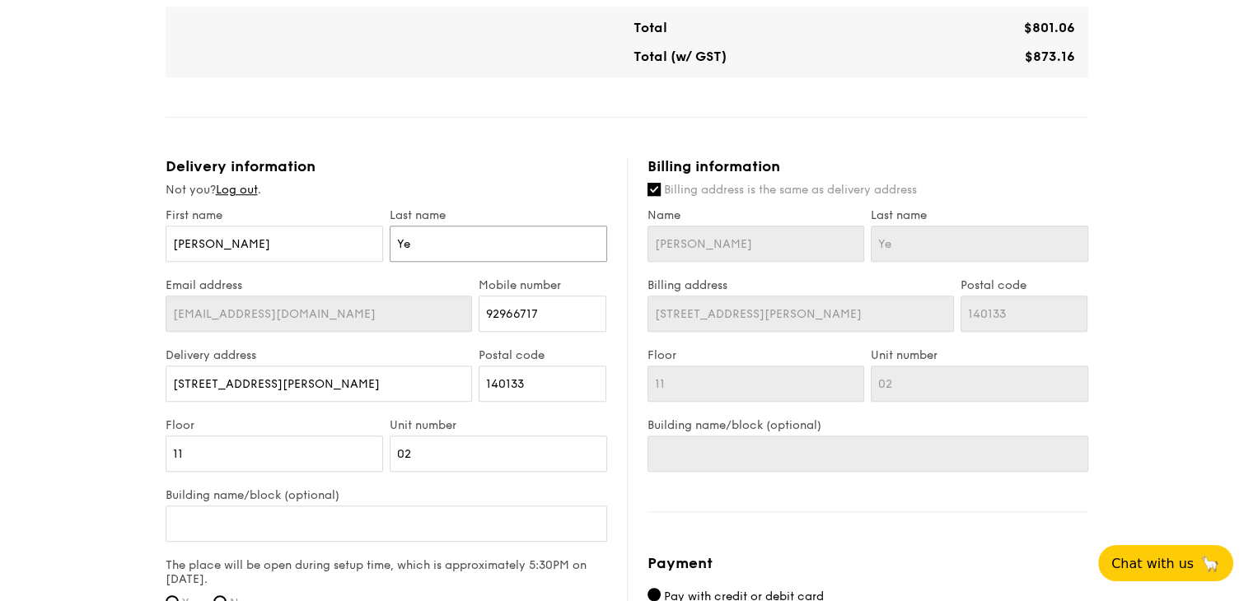
type input "Yea"
type input "Yeap"
click at [803, 254] on input "[PERSON_NAME]" at bounding box center [755, 244] width 217 height 36
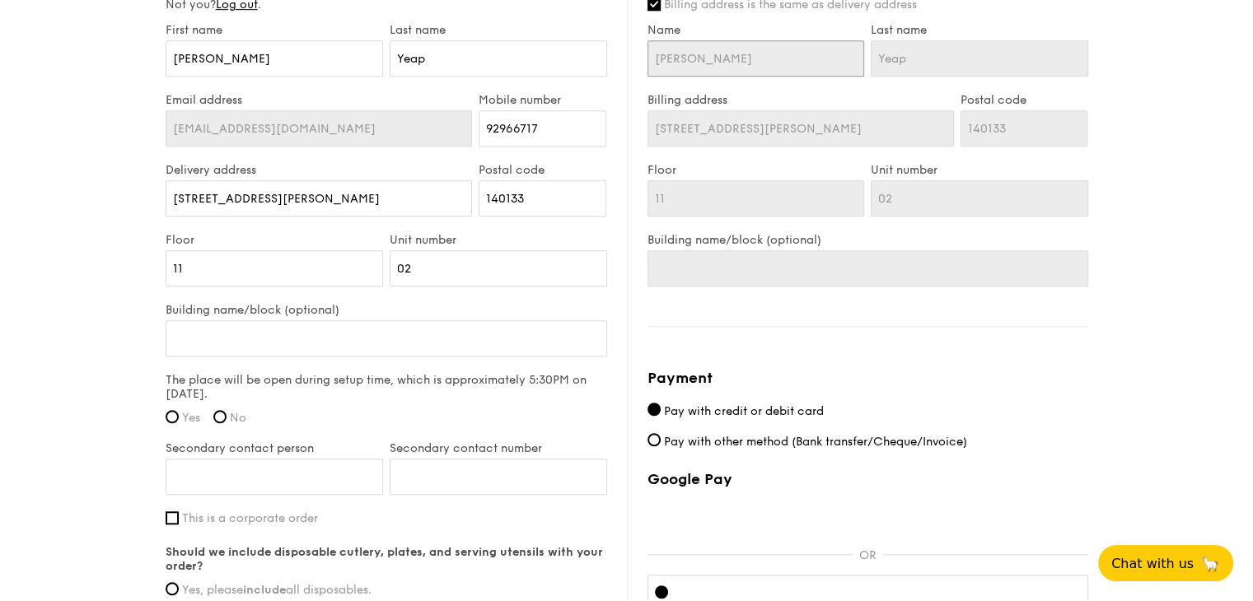
scroll to position [1153, 0]
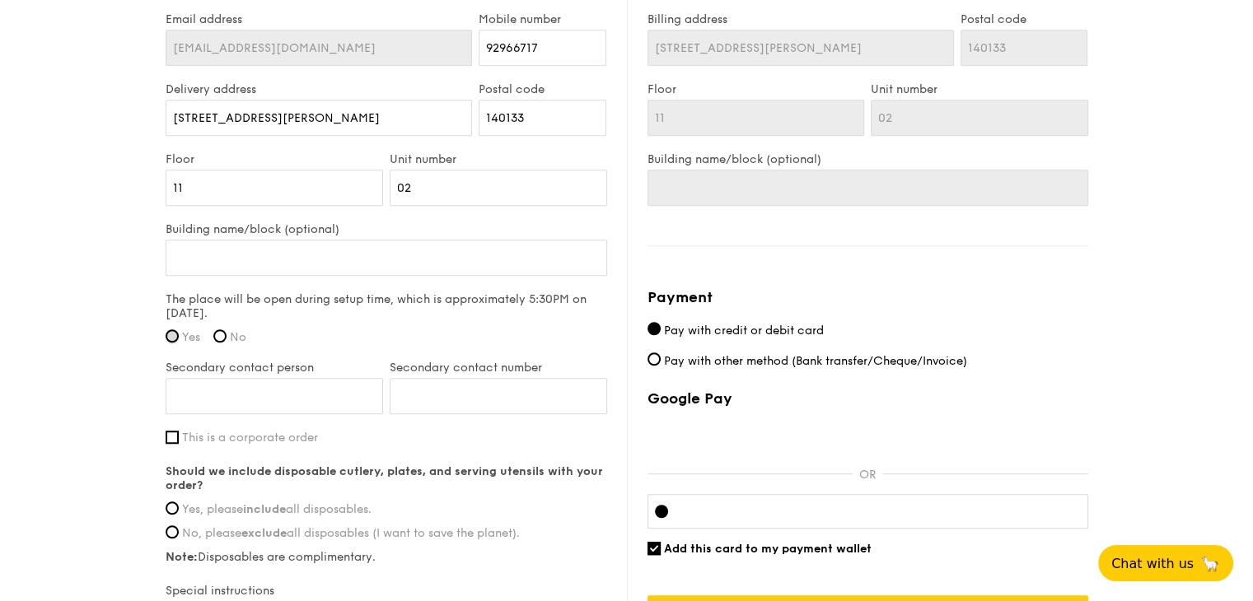
click at [171, 334] on input "Yes" at bounding box center [172, 335] width 13 height 13
radio input "true"
click at [175, 531] on input "No, please exclude all disposables (I want to save the planet)." at bounding box center [172, 531] width 13 height 13
radio input "true"
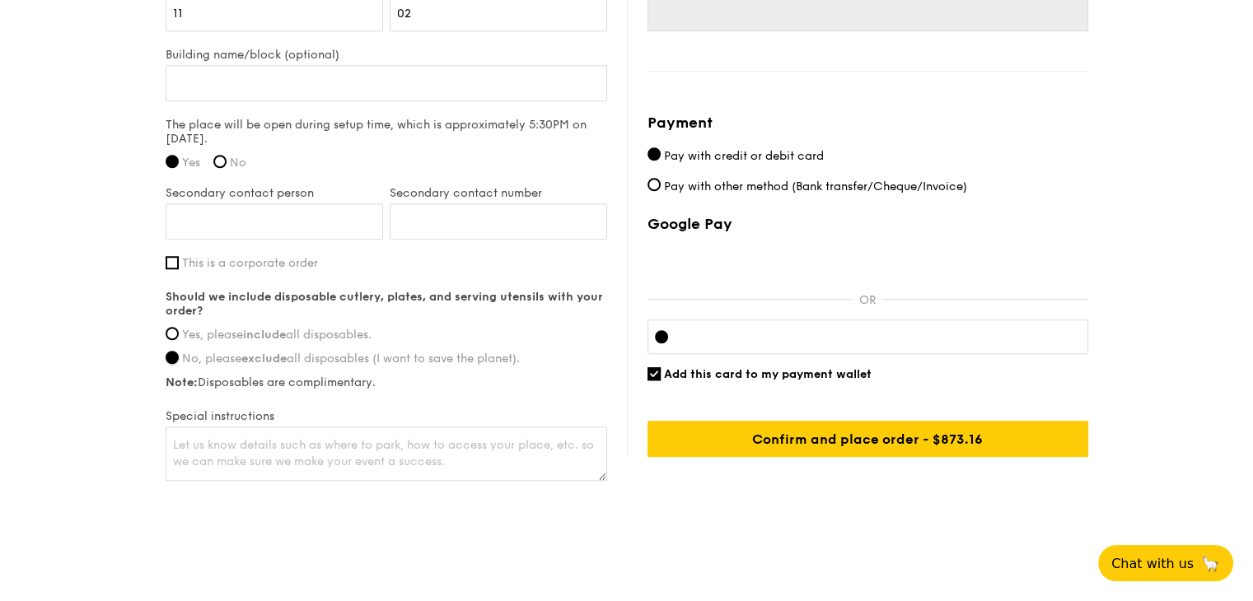
scroll to position [1330, 0]
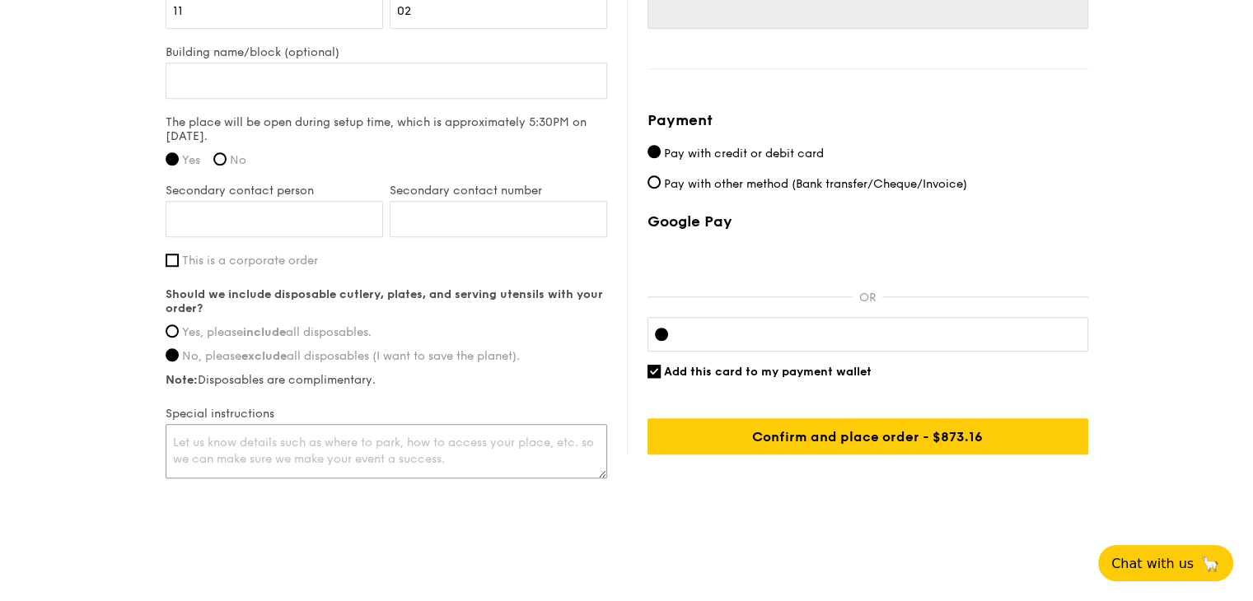
click at [175, 433] on textarea at bounding box center [386, 451] width 441 height 54
type textarea "I"
type textarea "Need plates only"
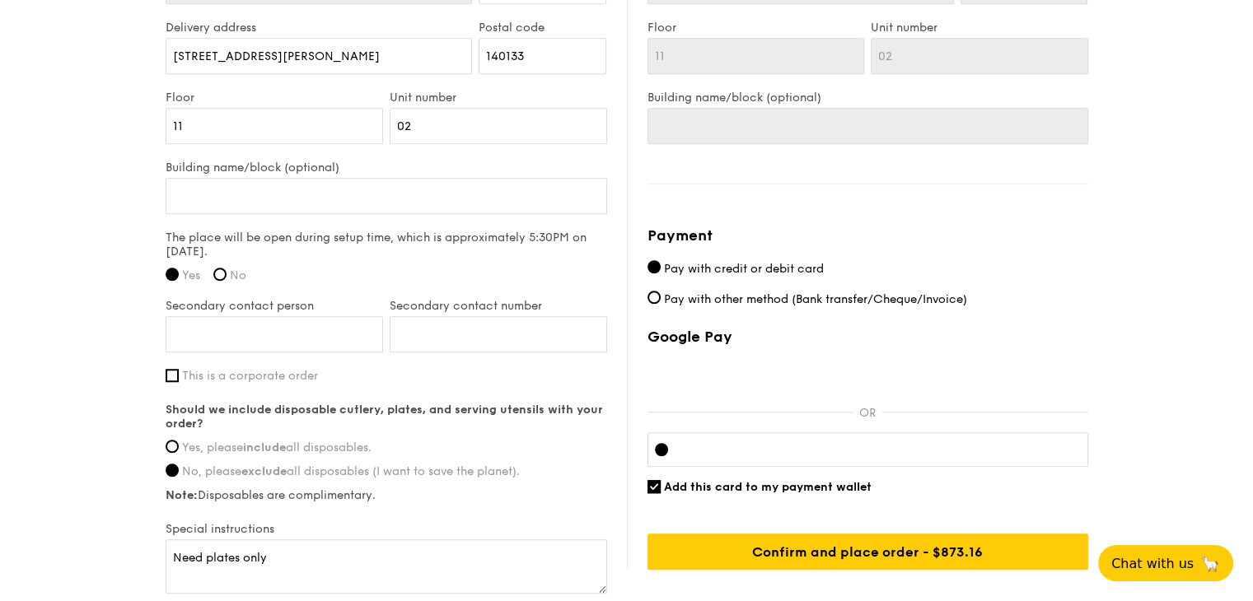
scroll to position [1230, 0]
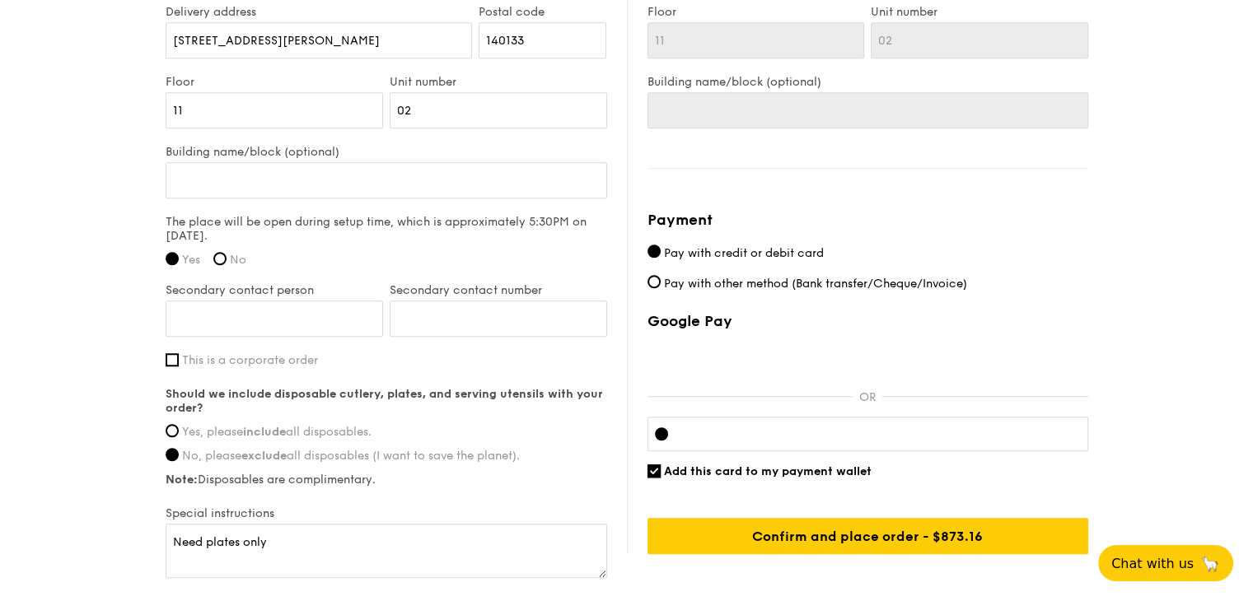
click at [651, 466] on input "Add this card to my payment wallet" at bounding box center [653, 470] width 13 height 13
click at [654, 467] on input "Add this card to my payment wallet" at bounding box center [653, 470] width 13 height 13
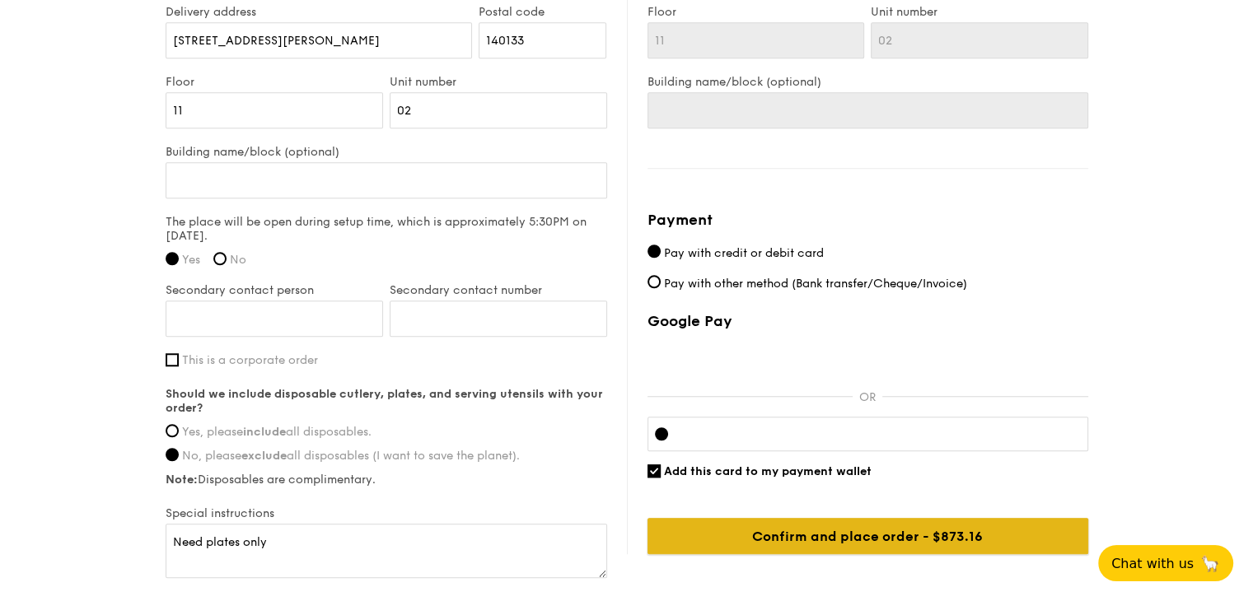
click at [891, 534] on input "Confirm and place order - $873.16" at bounding box center [867, 536] width 441 height 36
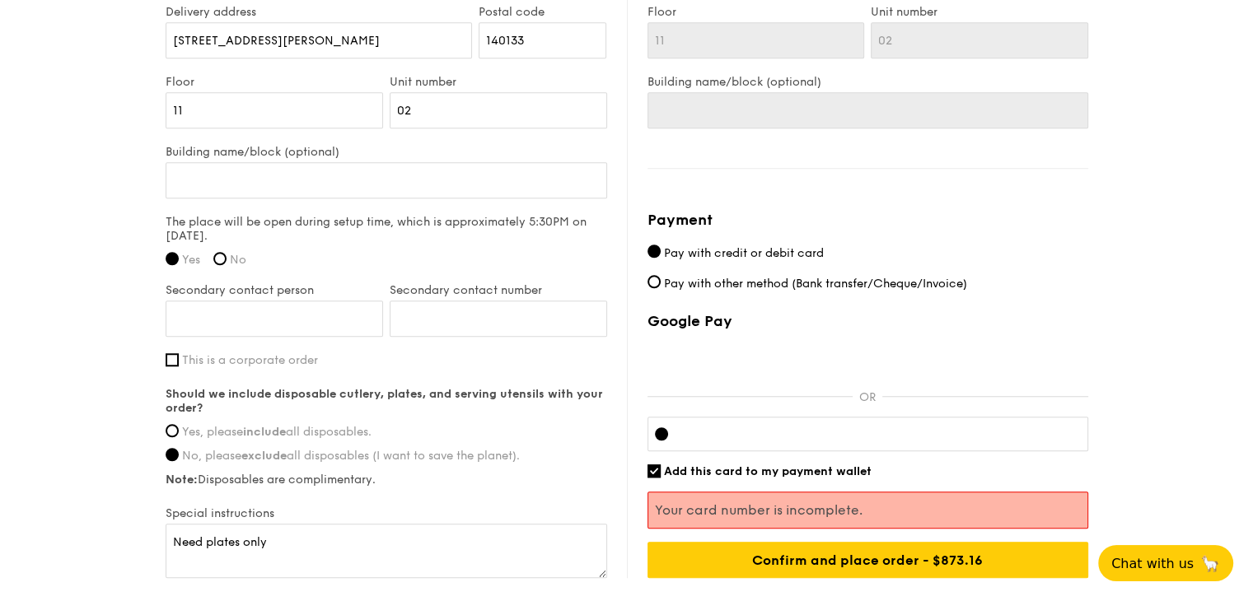
click at [730, 504] on p "Your card number is incomplete." at bounding box center [868, 510] width 426 height 16
click at [650, 466] on input "Add this card to my payment wallet" at bounding box center [653, 470] width 13 height 13
click at [895, 203] on div "Billing information Billing address is the same as delivery address Name [PERSO…" at bounding box center [857, 196] width 461 height 764
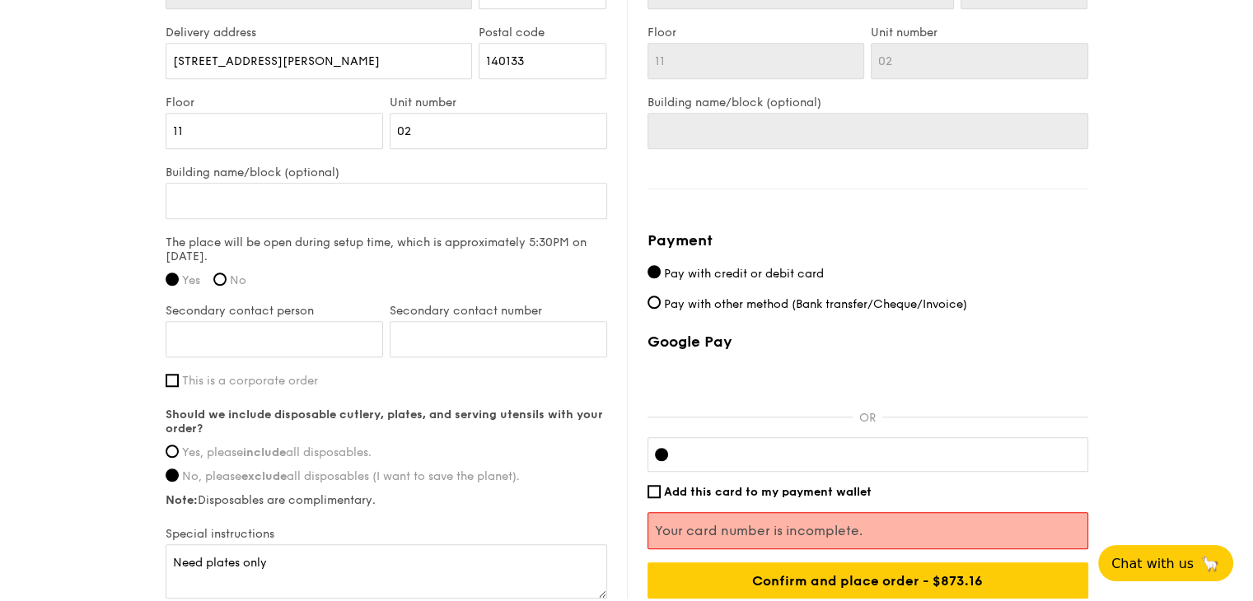
scroll to position [1340, 0]
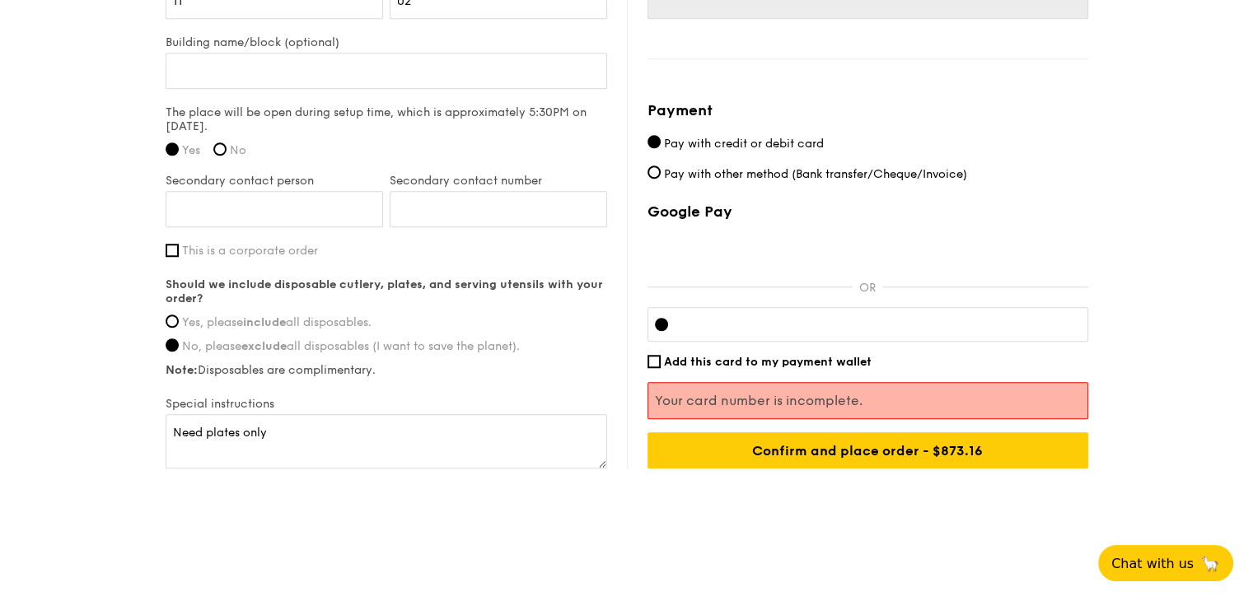
click at [792, 400] on p "Your card number is incomplete." at bounding box center [868, 401] width 426 height 16
click at [654, 357] on input "Add this card to my payment wallet" at bounding box center [653, 361] width 13 height 13
checkbox input "true"
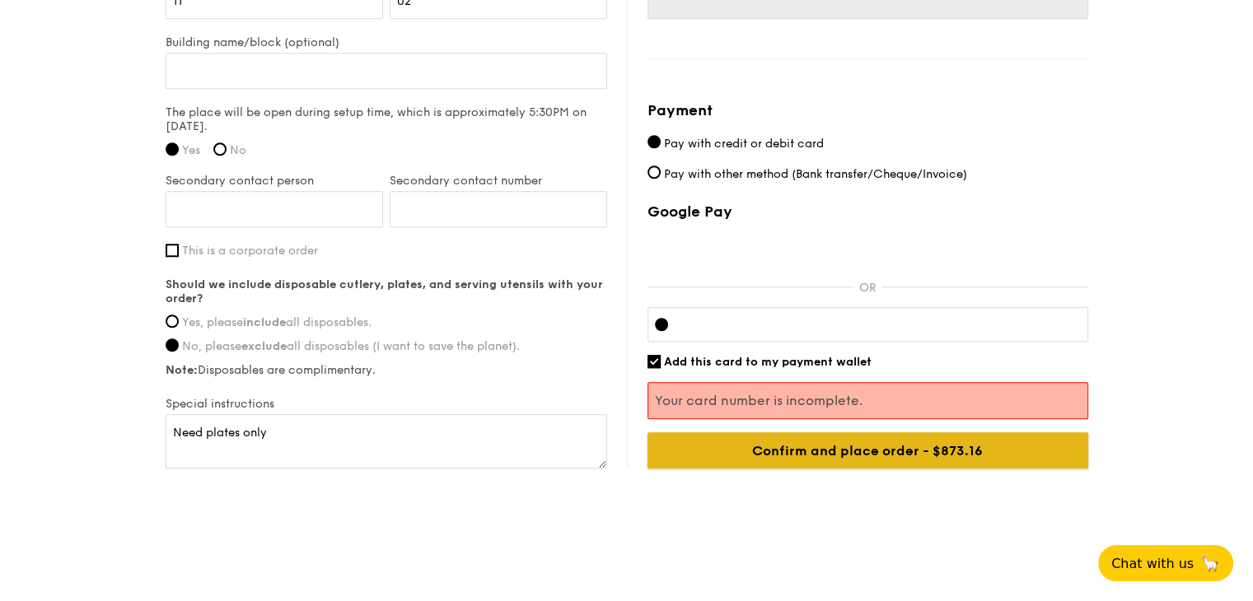
click at [888, 450] on input "Confirm and place order - $873.16" at bounding box center [867, 450] width 441 height 36
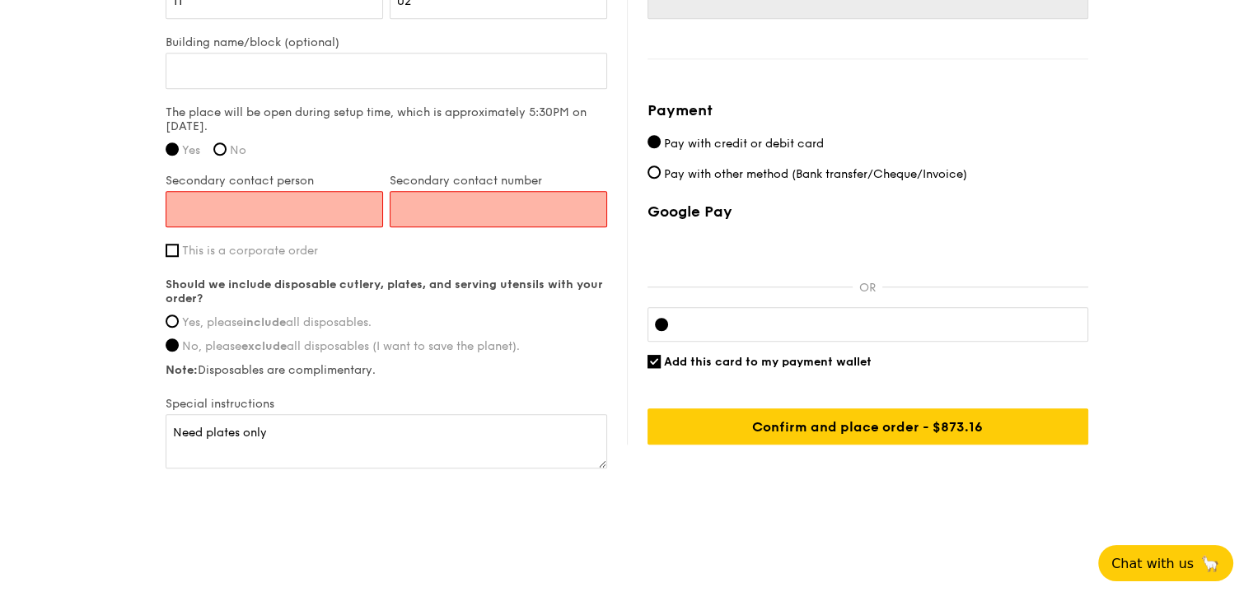
click at [225, 208] on input "Secondary contact person" at bounding box center [274, 209] width 217 height 36
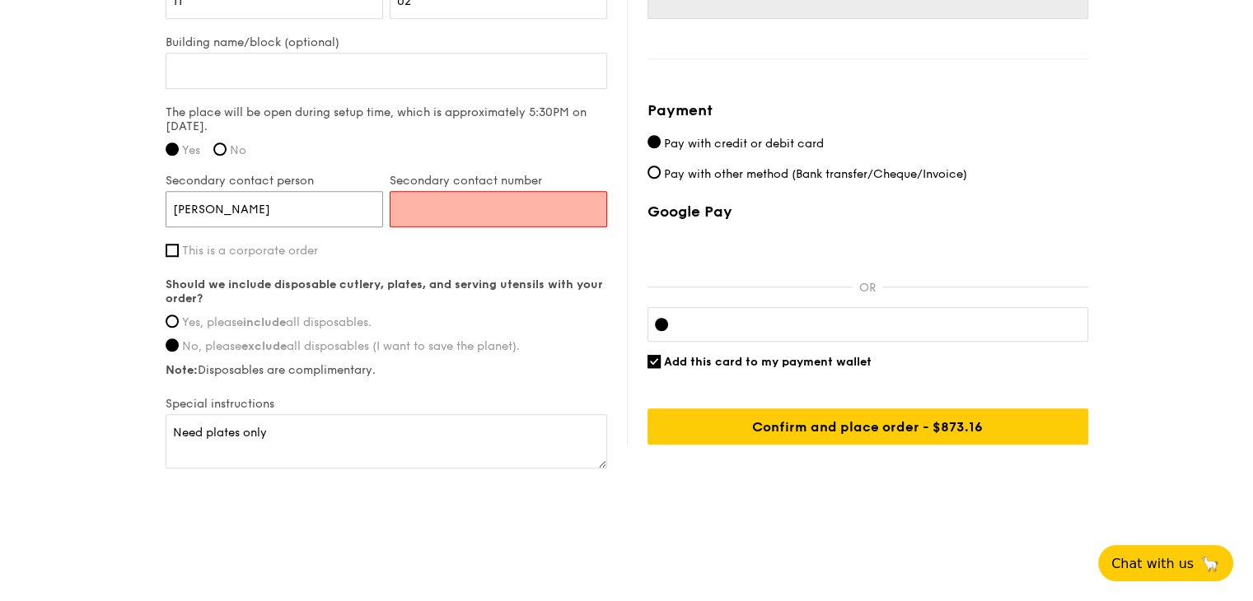
type input "[PERSON_NAME]"
click at [419, 207] on input "Secondary contact number" at bounding box center [498, 209] width 217 height 36
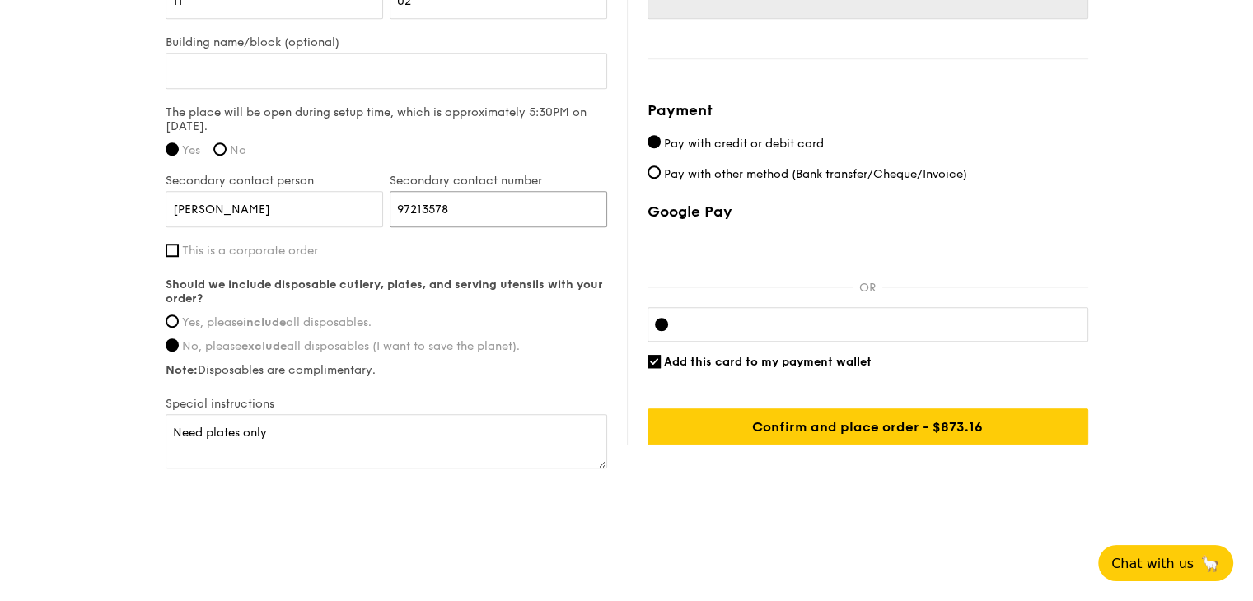
type input "97213578"
click at [568, 263] on div "First name [PERSON_NAME] Last name Yeap Email address [EMAIL_ADDRESS][DOMAIN_NA…" at bounding box center [386, 113] width 441 height 716
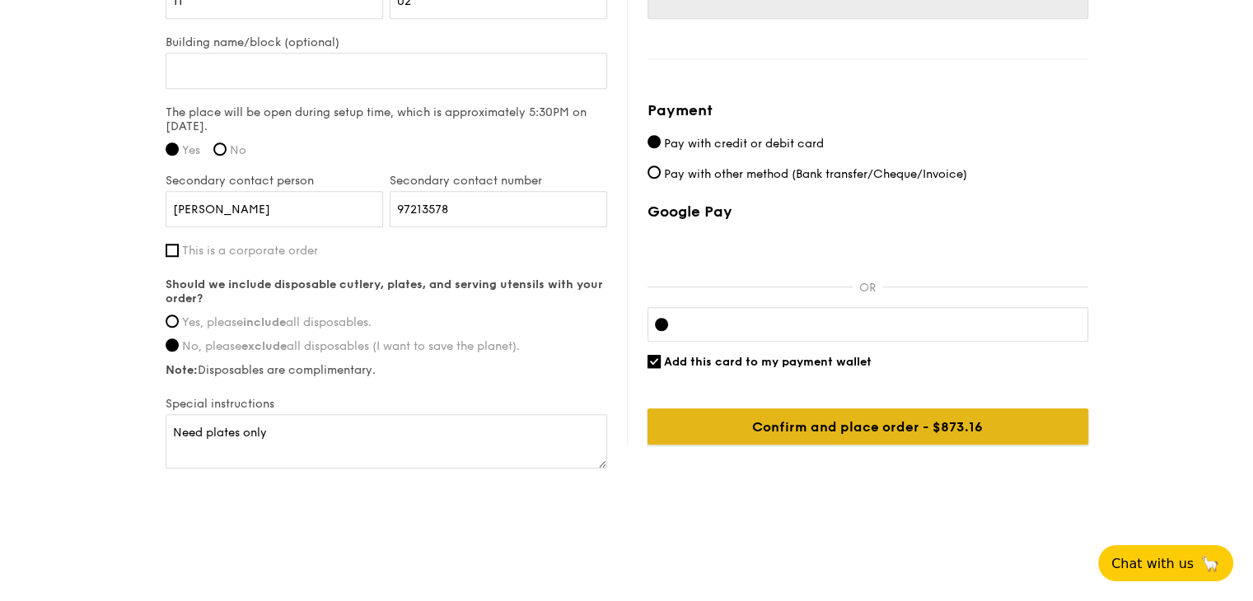
click at [824, 422] on input "Confirm and place order - $873.16" at bounding box center [867, 426] width 441 height 36
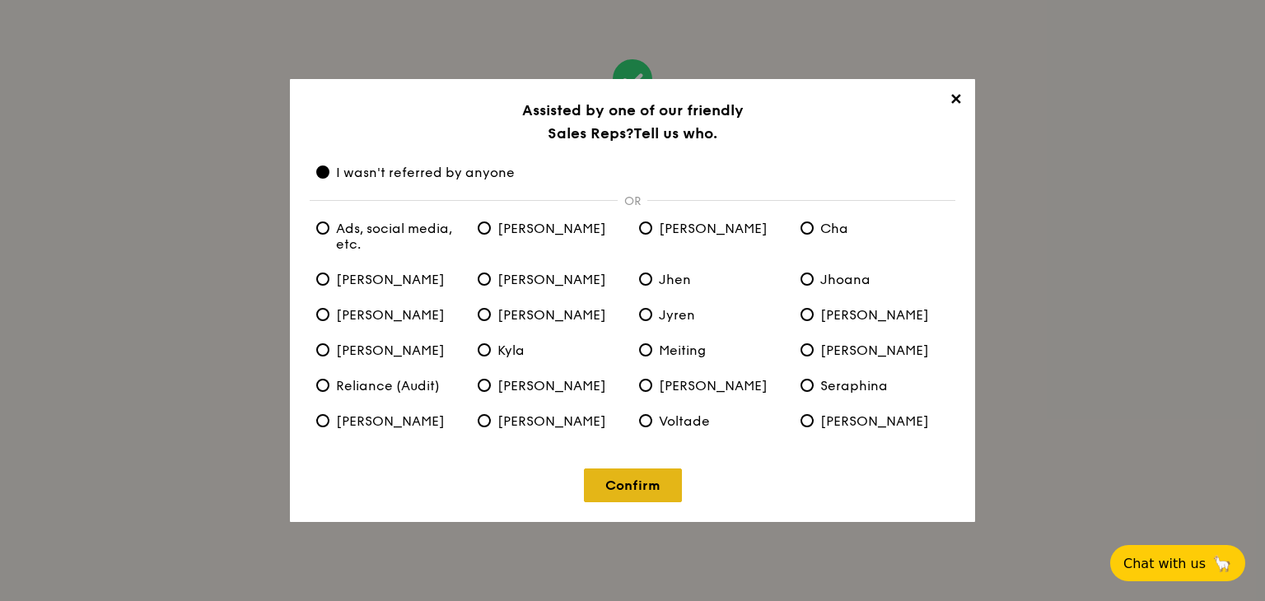
click at [634, 494] on link "Confirm" at bounding box center [633, 486] width 98 height 34
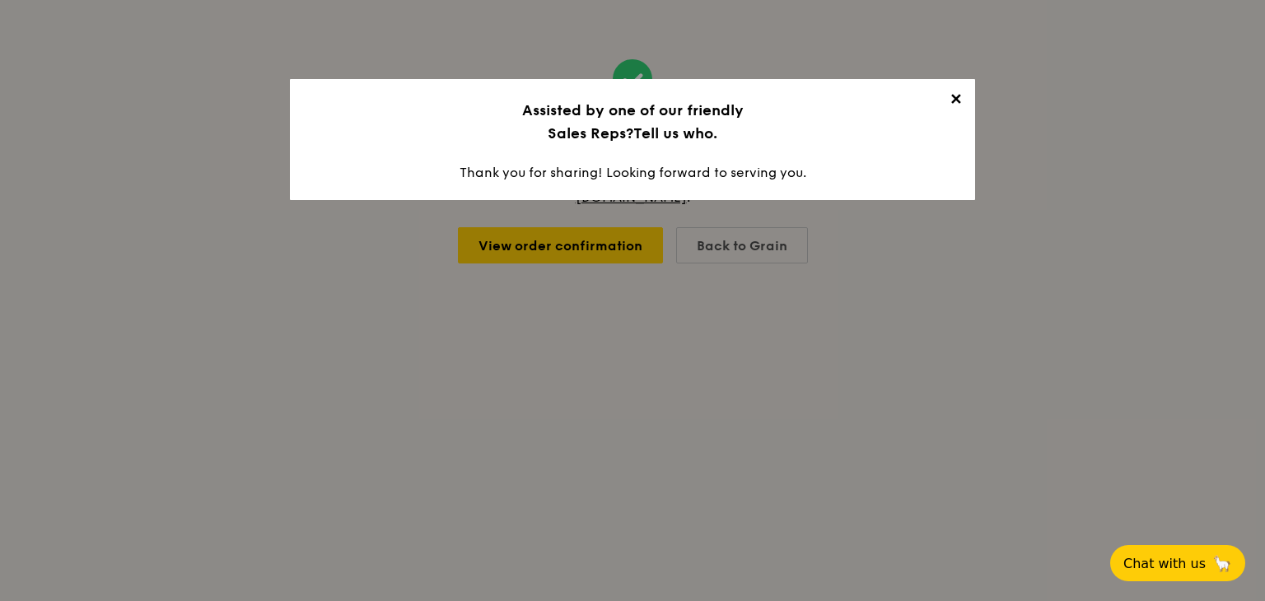
click at [955, 100] on span "✕" at bounding box center [955, 102] width 23 height 23
